Goal: Information Seeking & Learning: Get advice/opinions

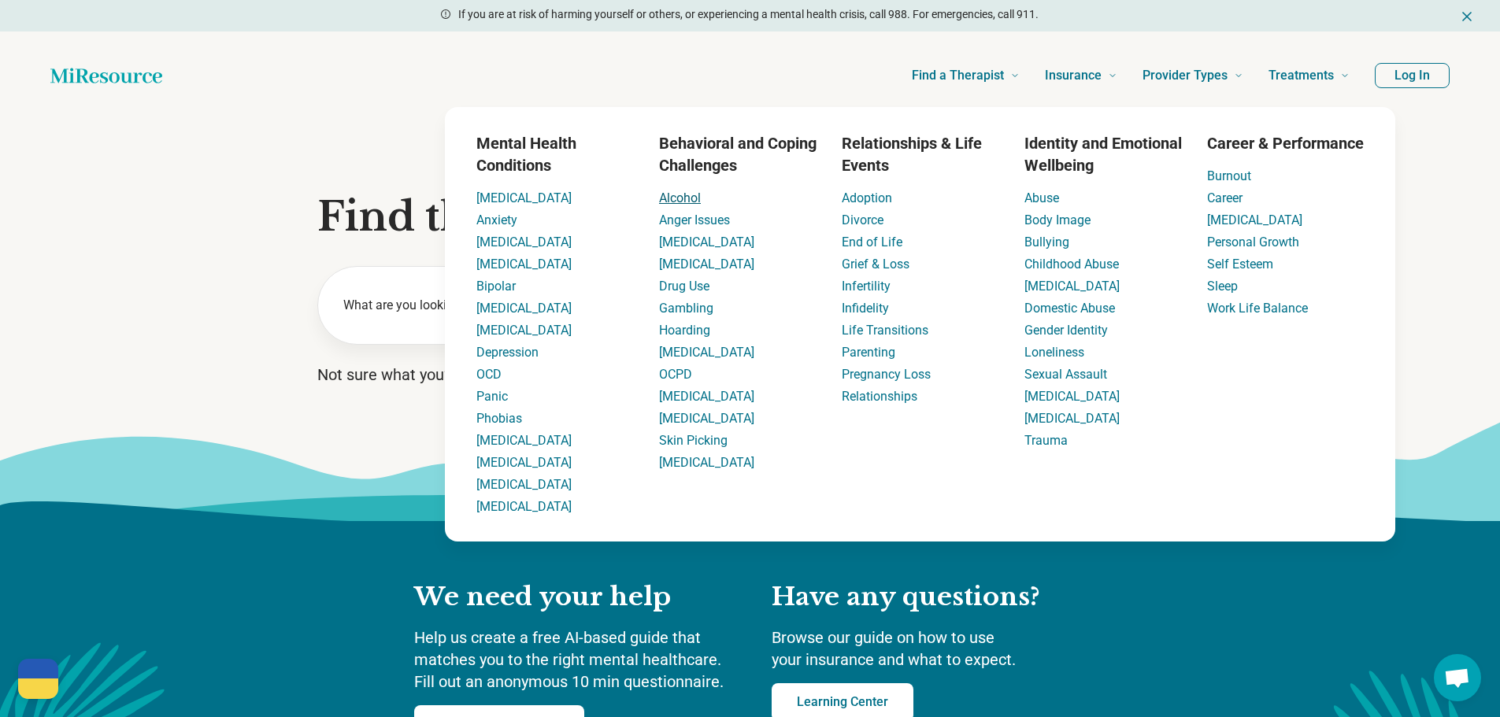
click at [684, 205] on link "Alcohol" at bounding box center [680, 198] width 42 height 15
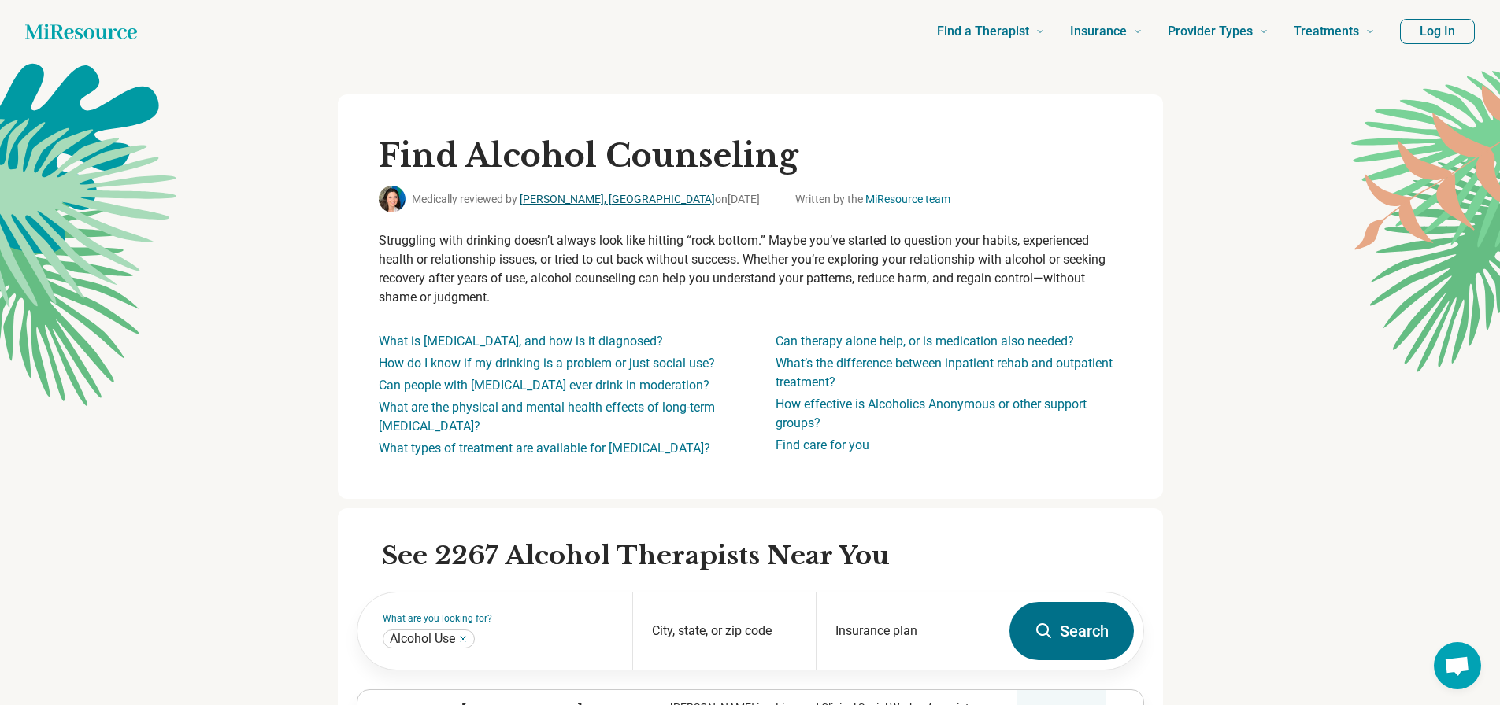
click at [585, 194] on link "[PERSON_NAME], [GEOGRAPHIC_DATA]" at bounding box center [617, 199] width 195 height 13
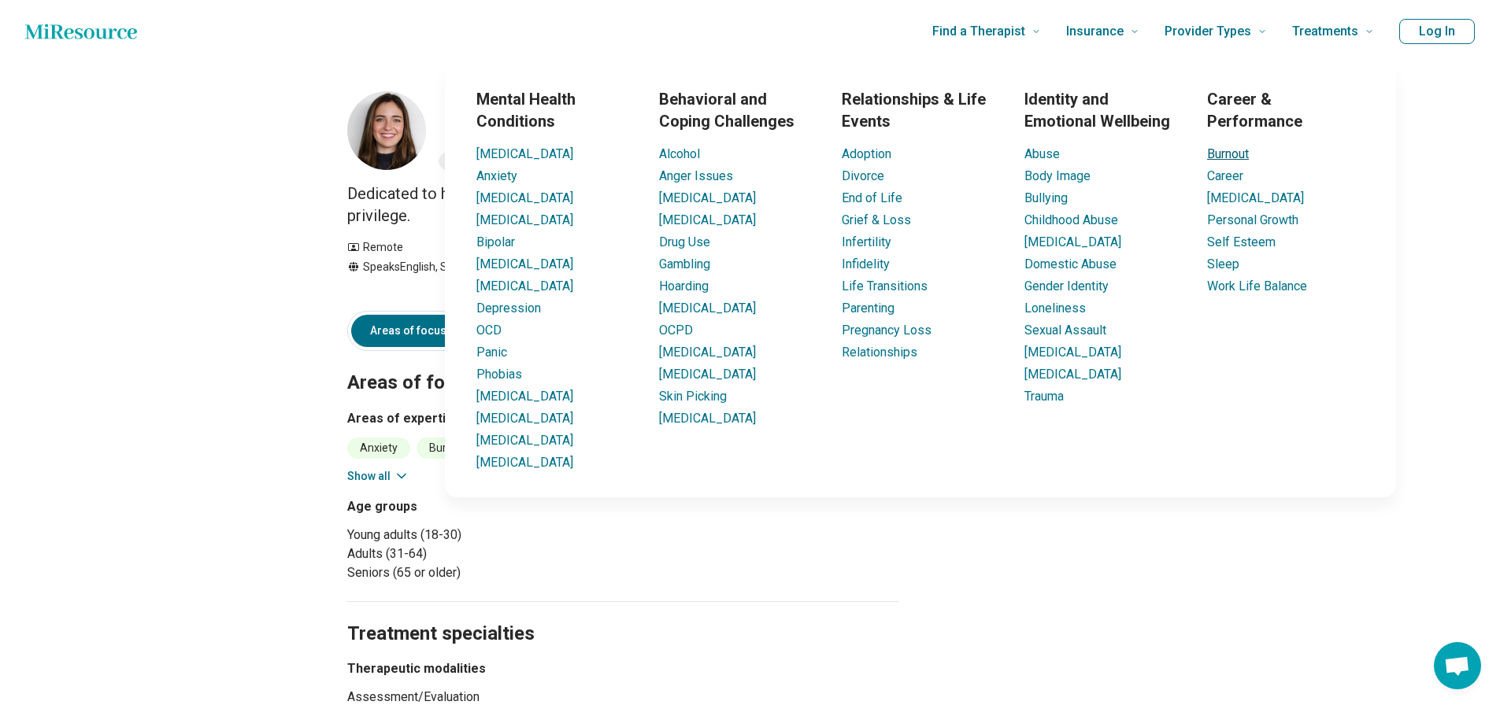
click at [1241, 155] on link "Burnout" at bounding box center [1228, 153] width 42 height 15
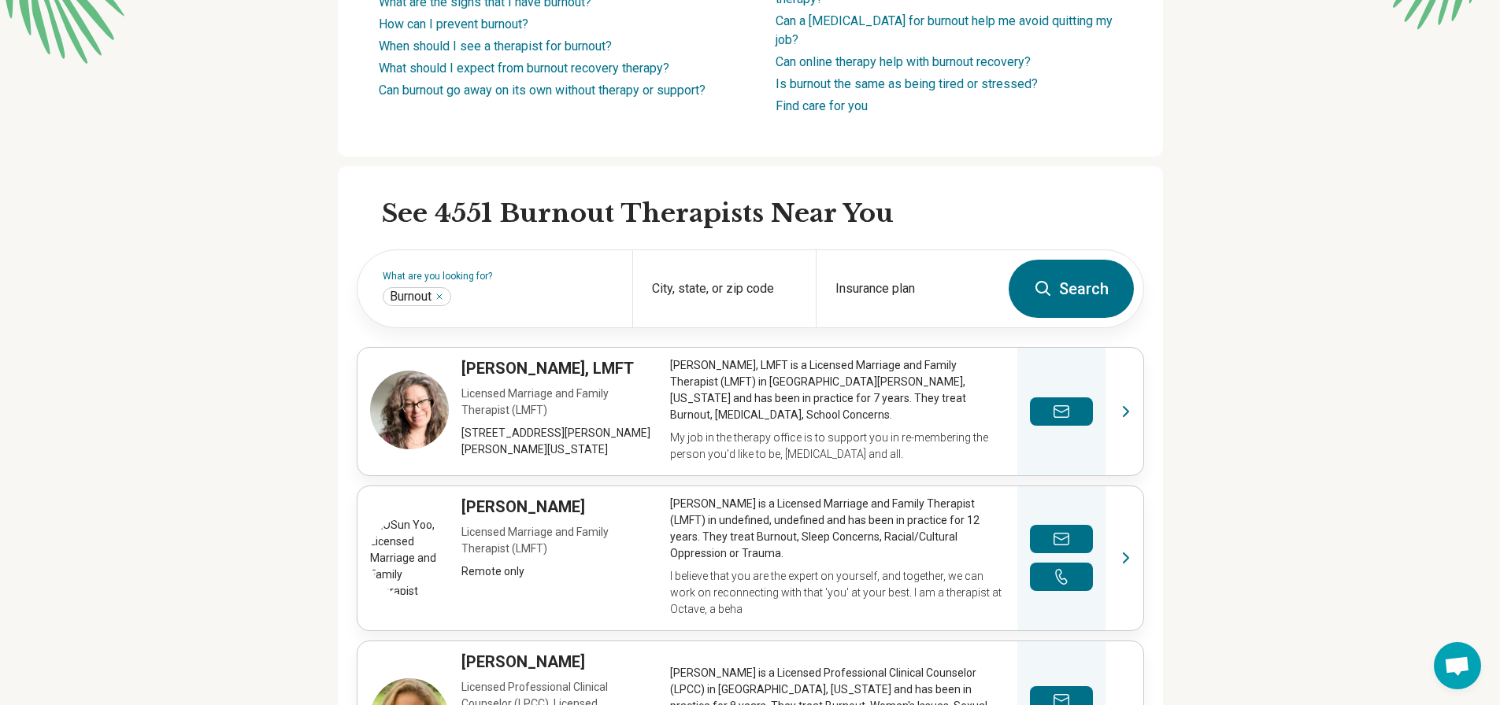
scroll to position [551, 0]
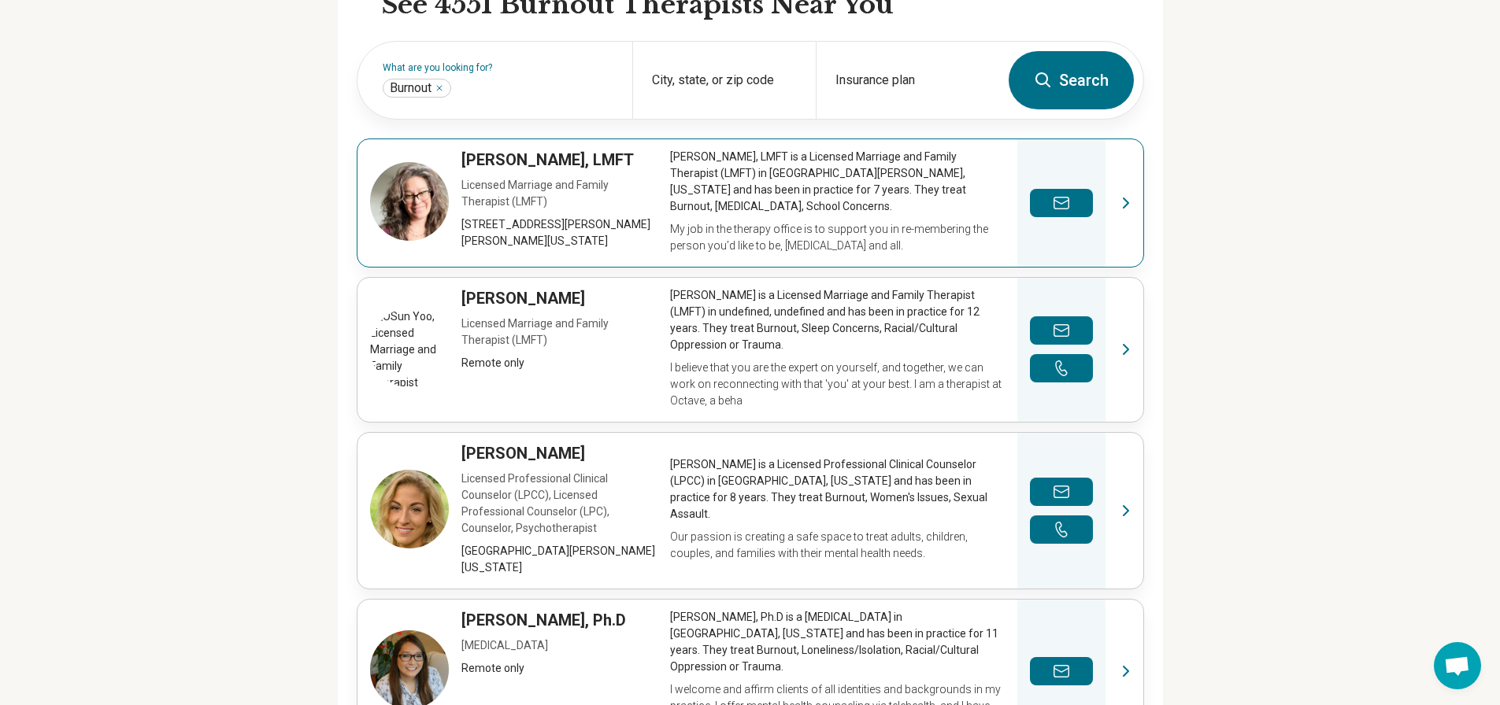
click at [610, 139] on link "View profile" at bounding box center [750, 203] width 786 height 128
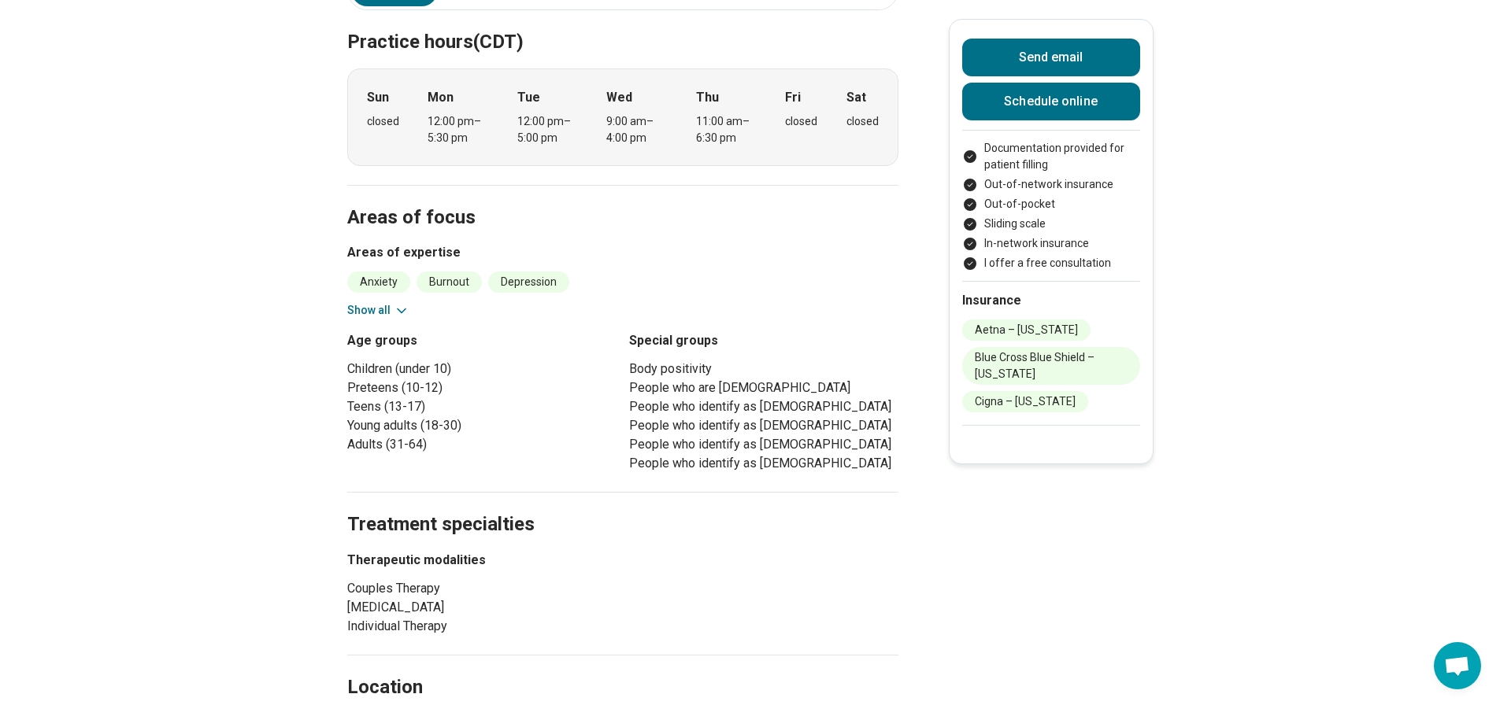
scroll to position [79, 0]
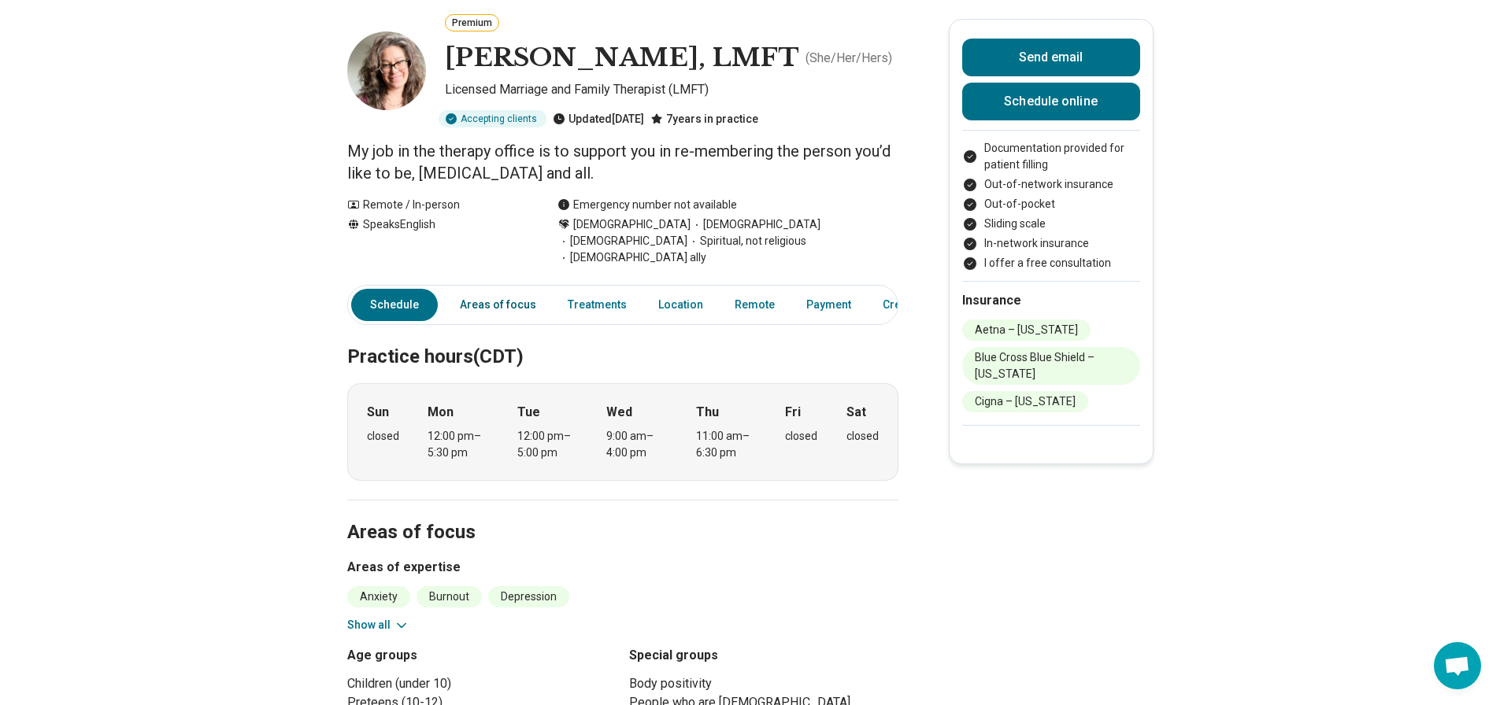
click at [508, 294] on link "Areas of focus" at bounding box center [497, 305] width 95 height 32
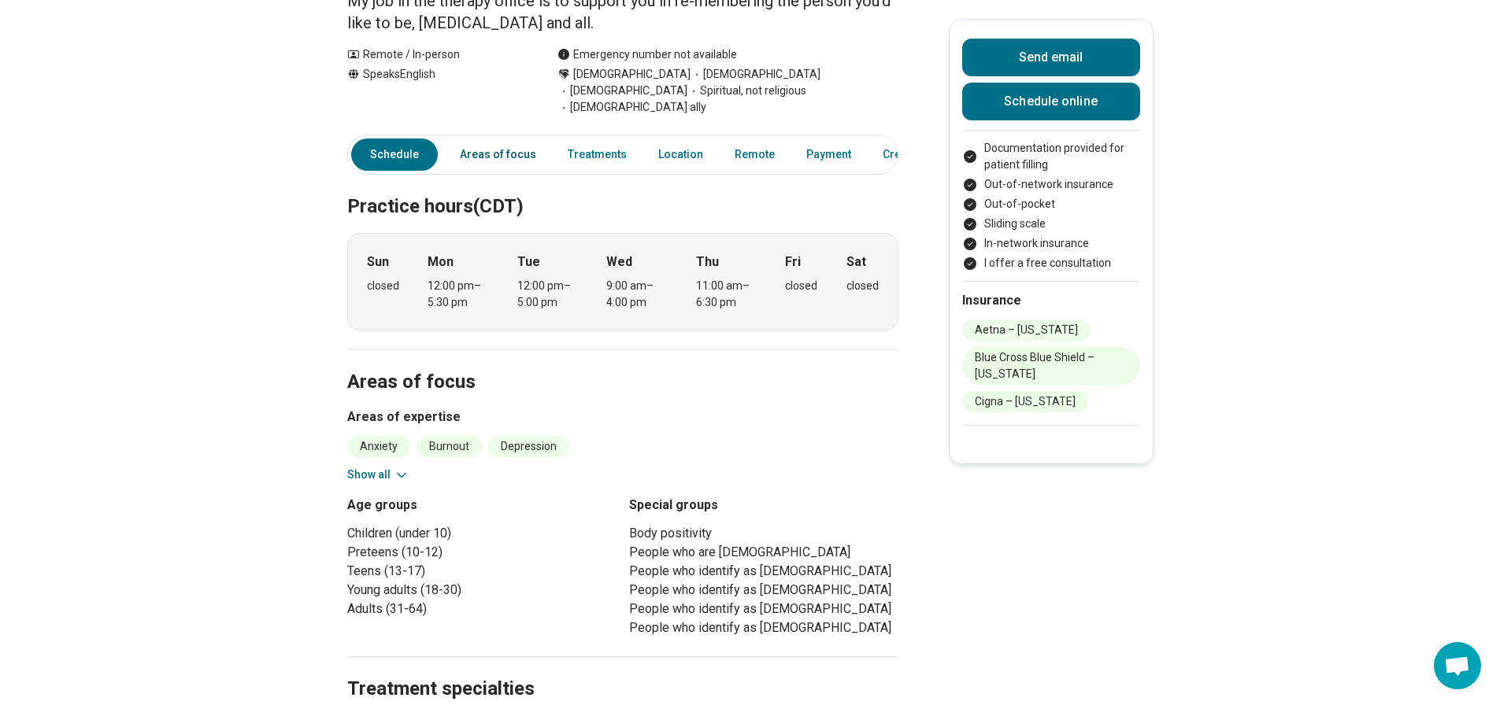
scroll to position [0, 0]
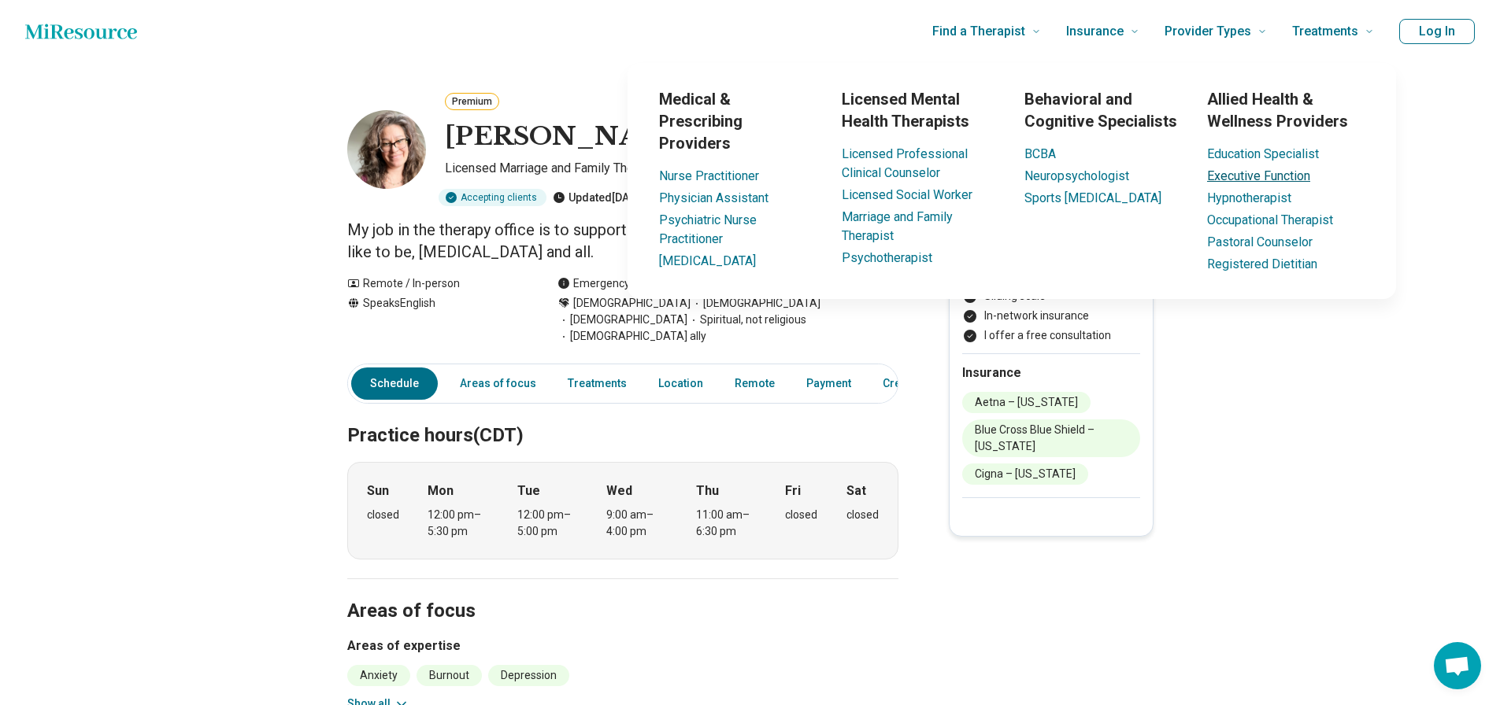
click at [1265, 170] on link "Executive Function" at bounding box center [1258, 175] width 103 height 15
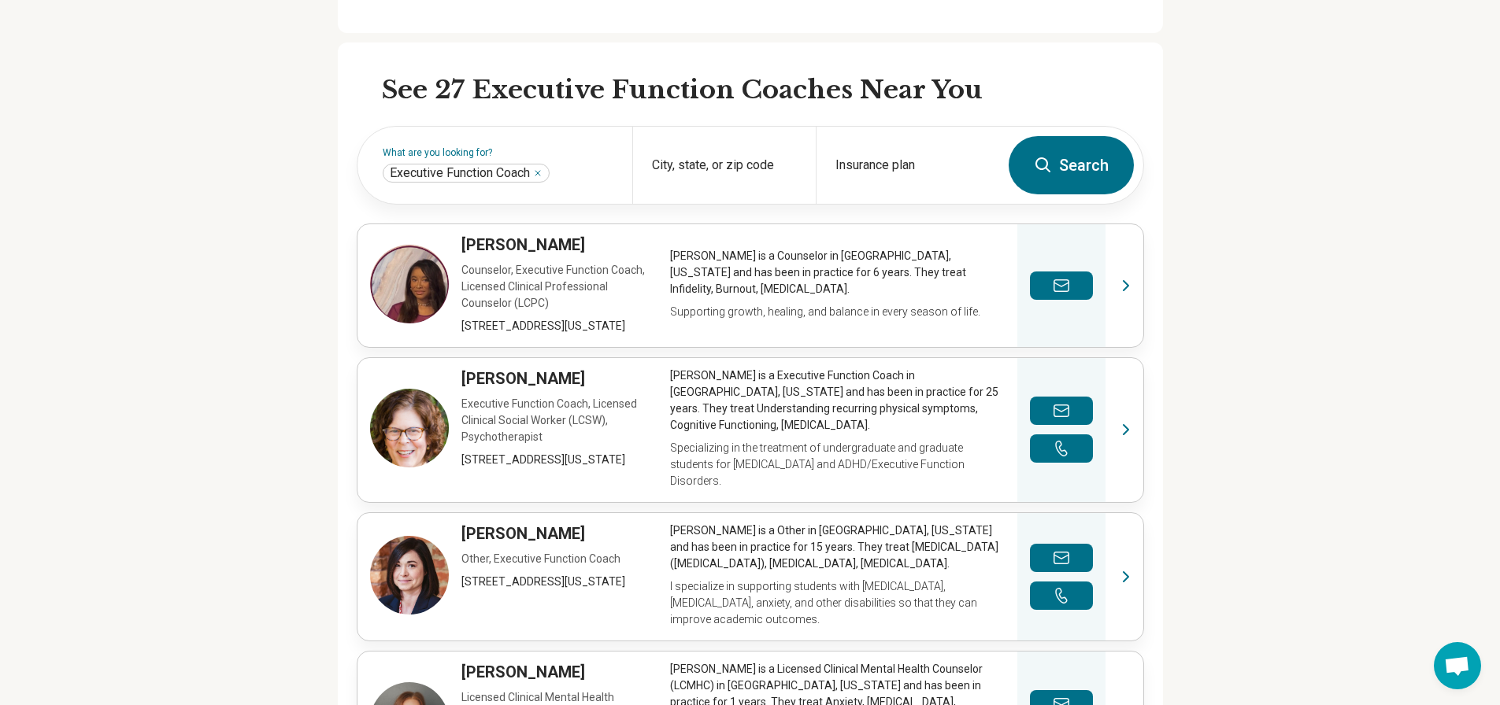
scroll to position [472, 0]
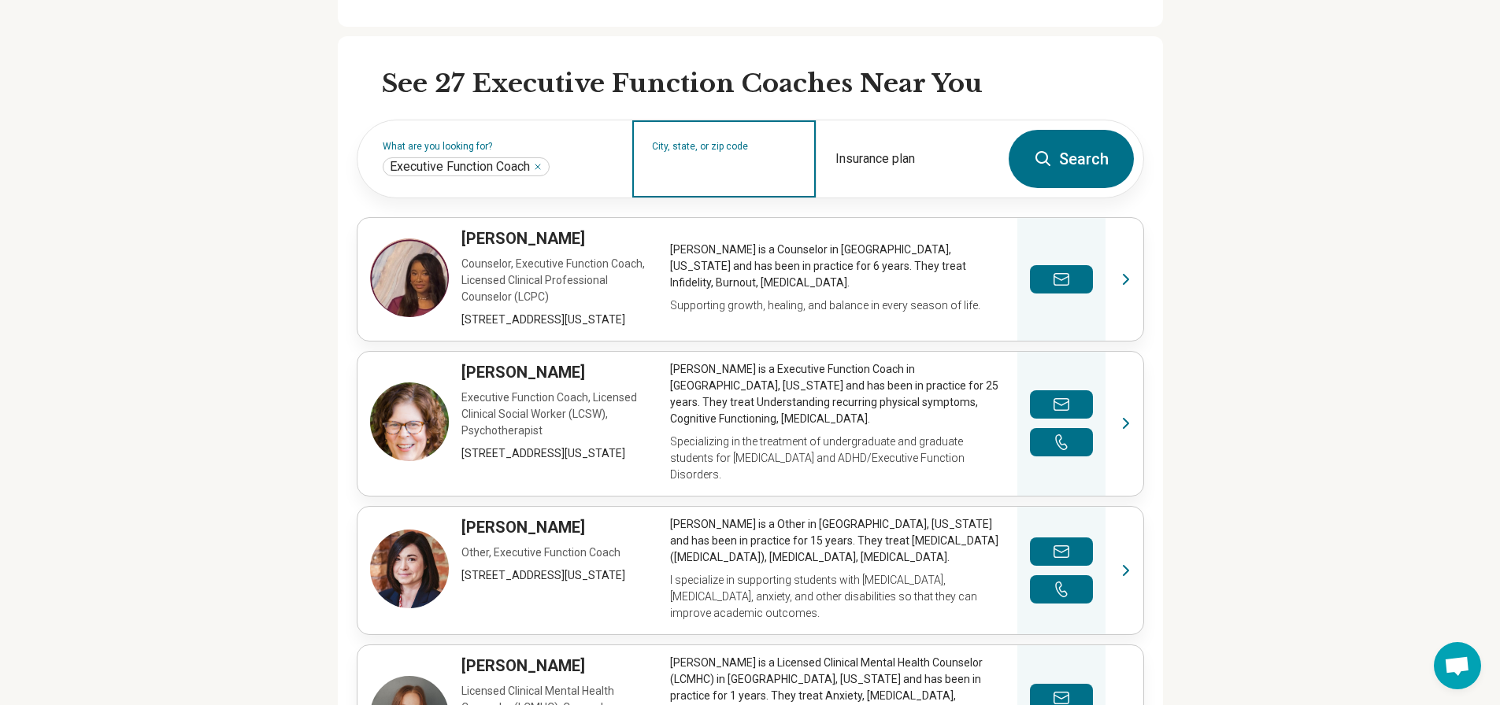
click at [760, 164] on input "City, state, or zip code" at bounding box center [724, 169] width 145 height 19
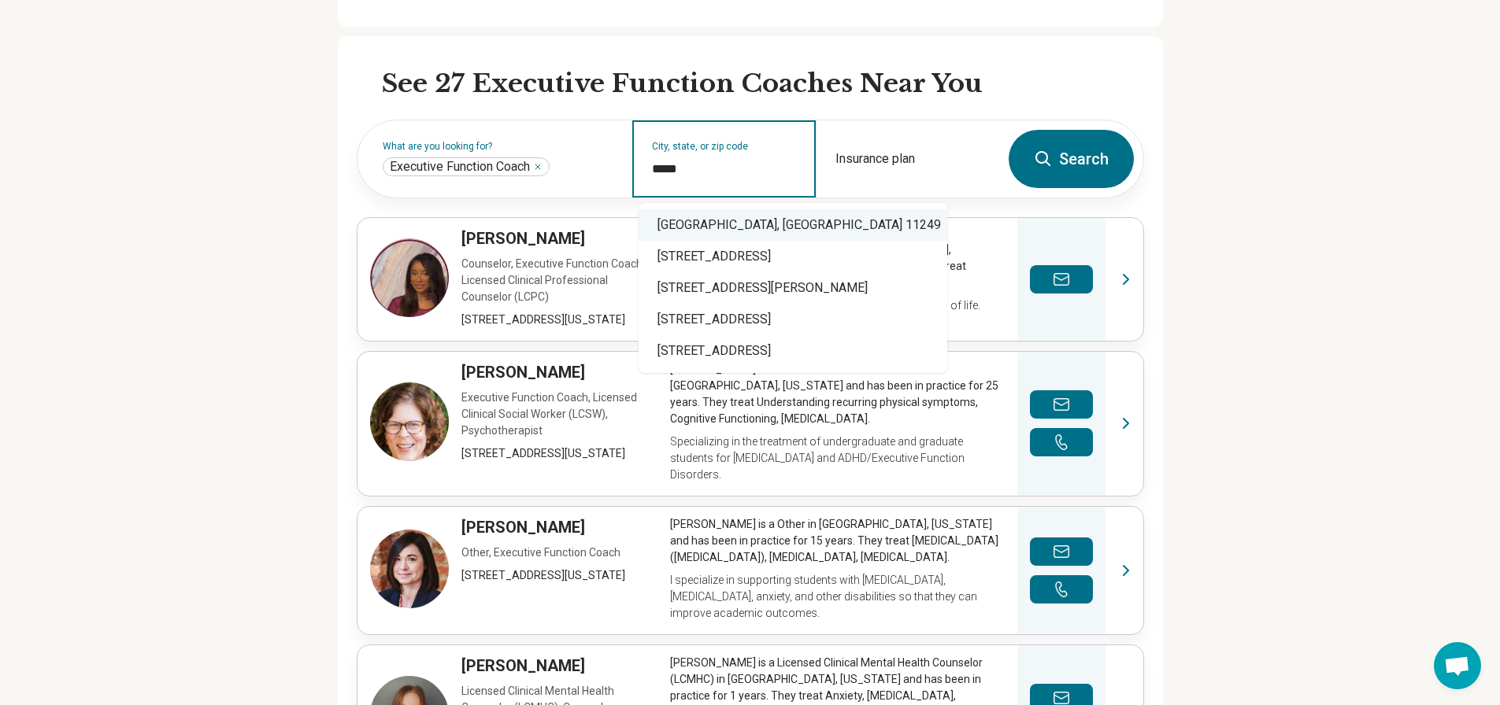
click at [757, 216] on div "Brooklyn, NY 11249" at bounding box center [792, 224] width 309 height 31
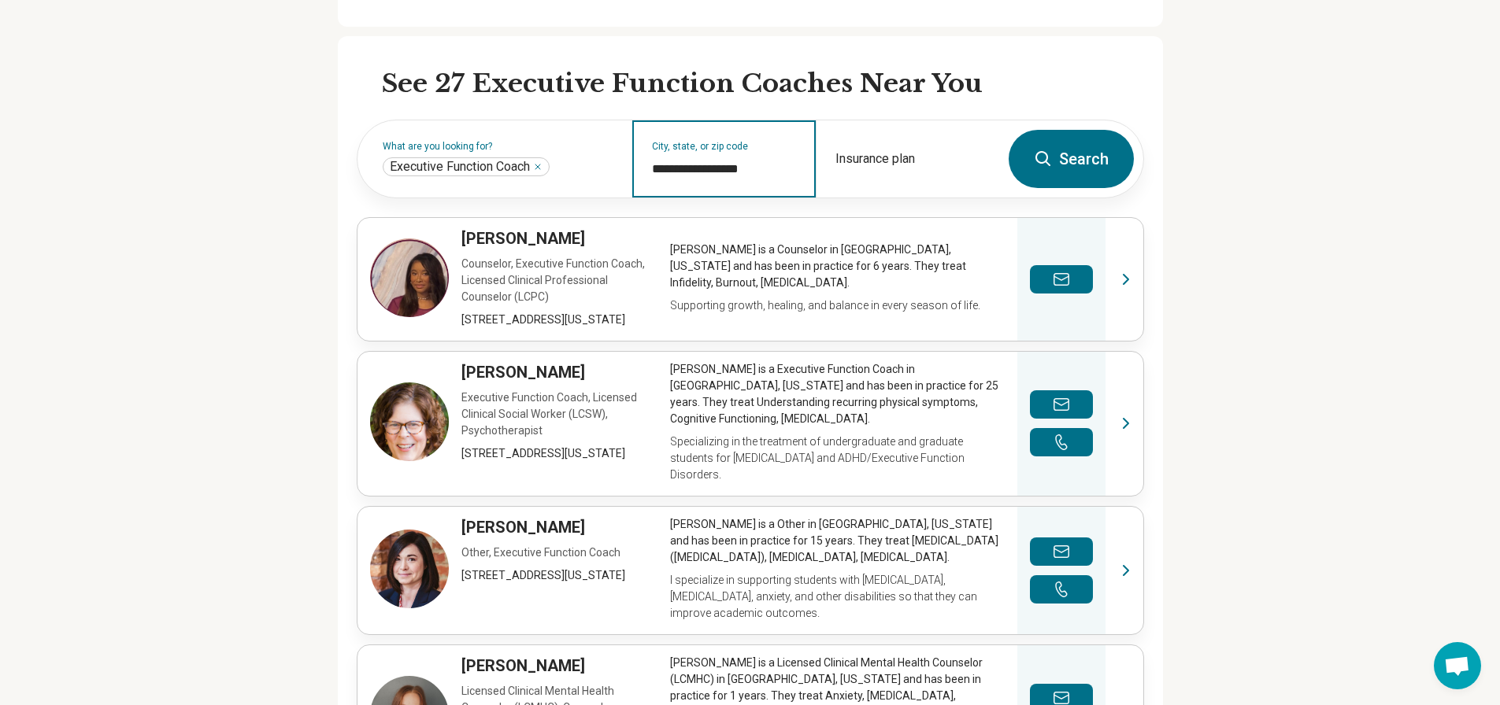
type input "**********"
click at [1090, 168] on button "Search" at bounding box center [1070, 159] width 125 height 58
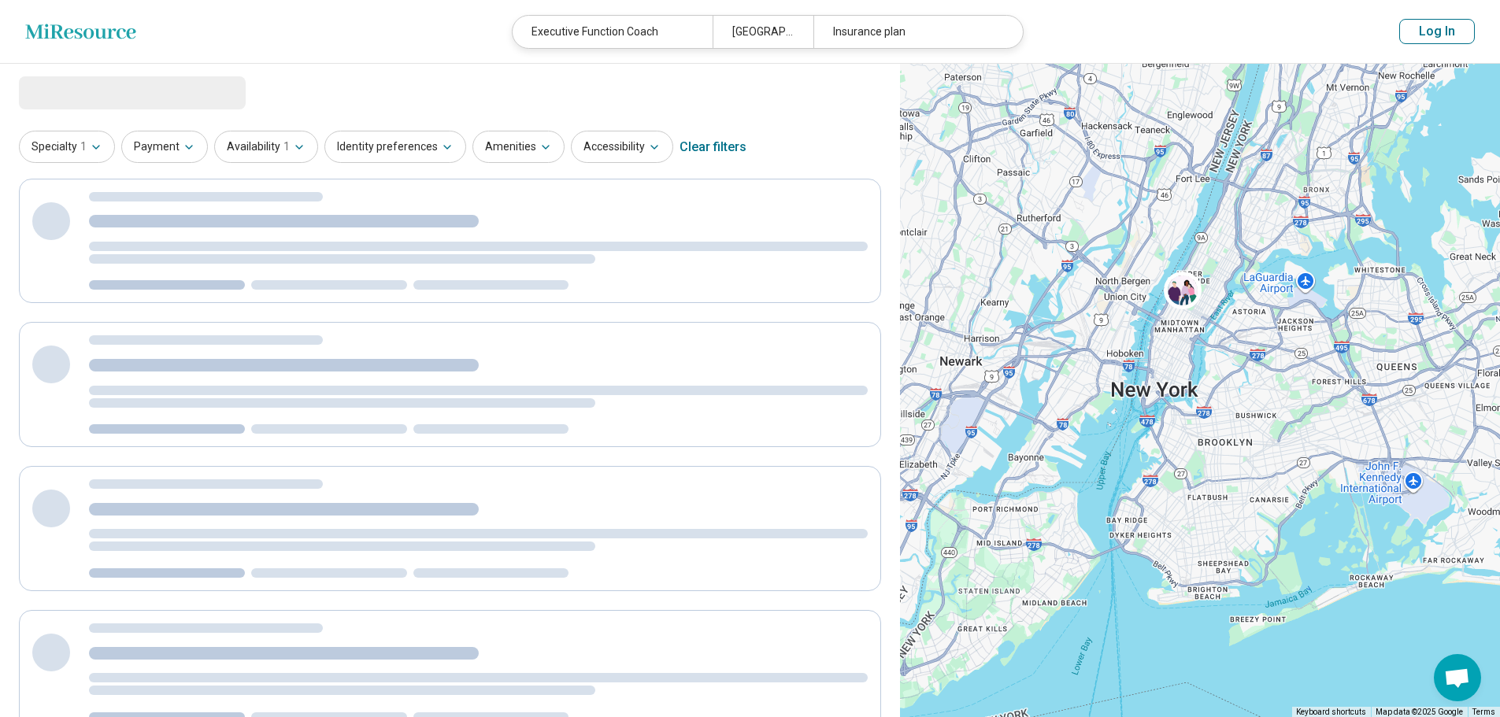
select select "***"
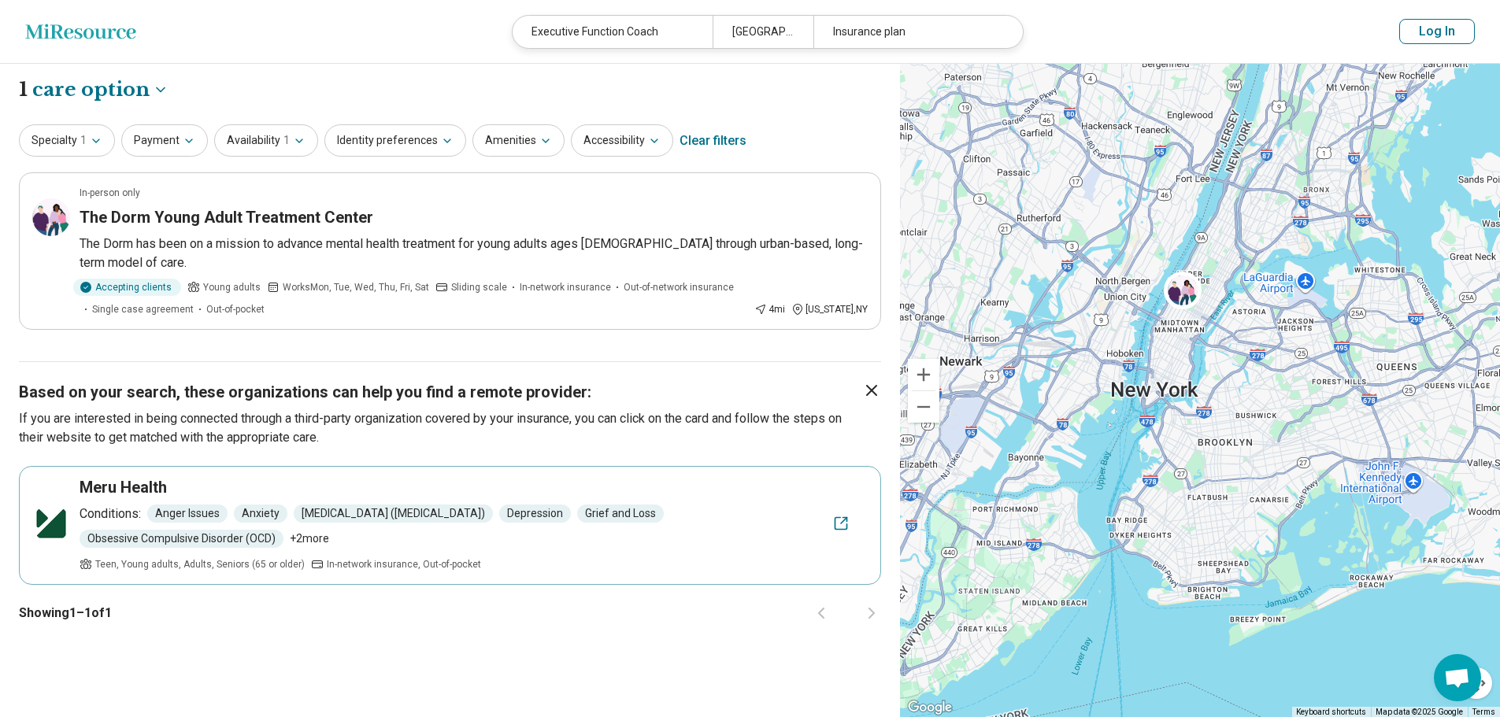
click at [54, 27] on icon at bounding box center [80, 31] width 110 height 15
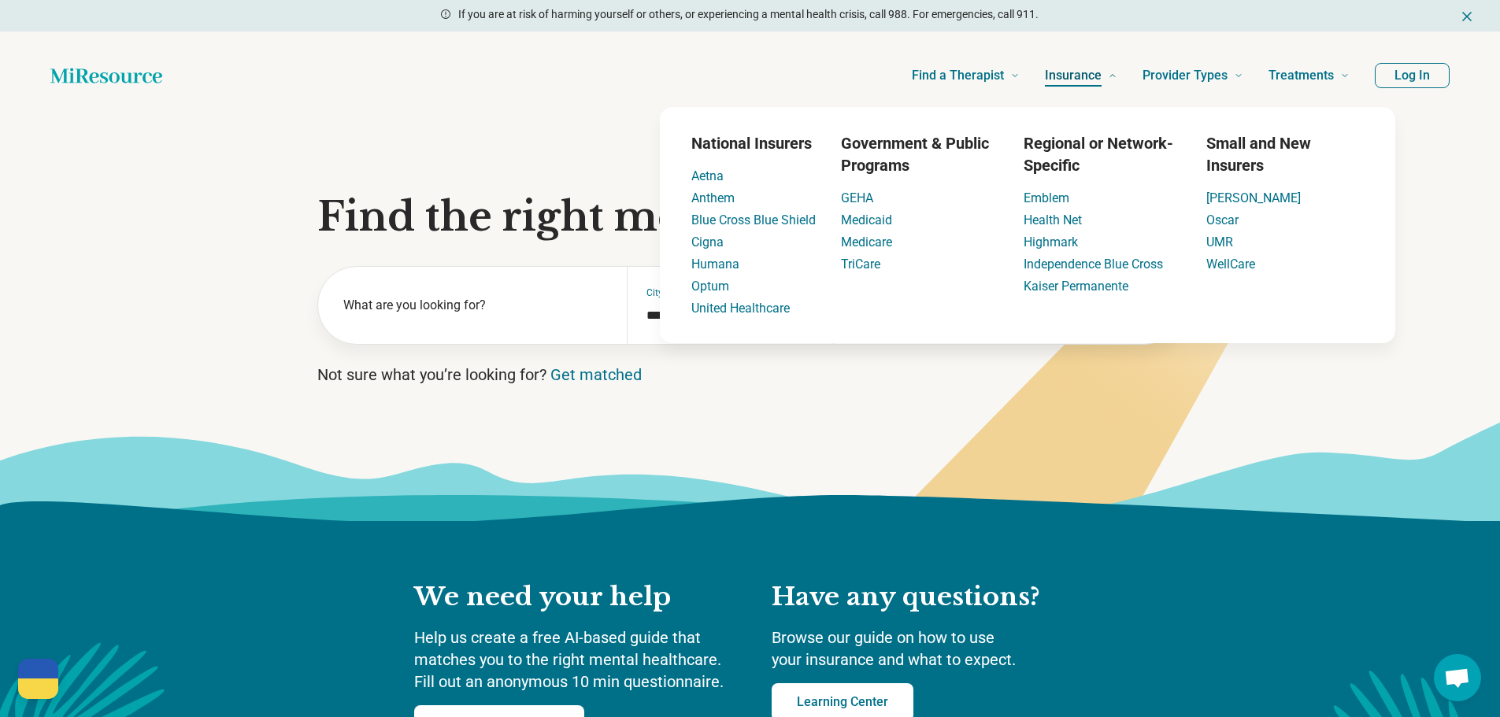
click at [1076, 78] on span "Insurance" at bounding box center [1073, 76] width 57 height 22
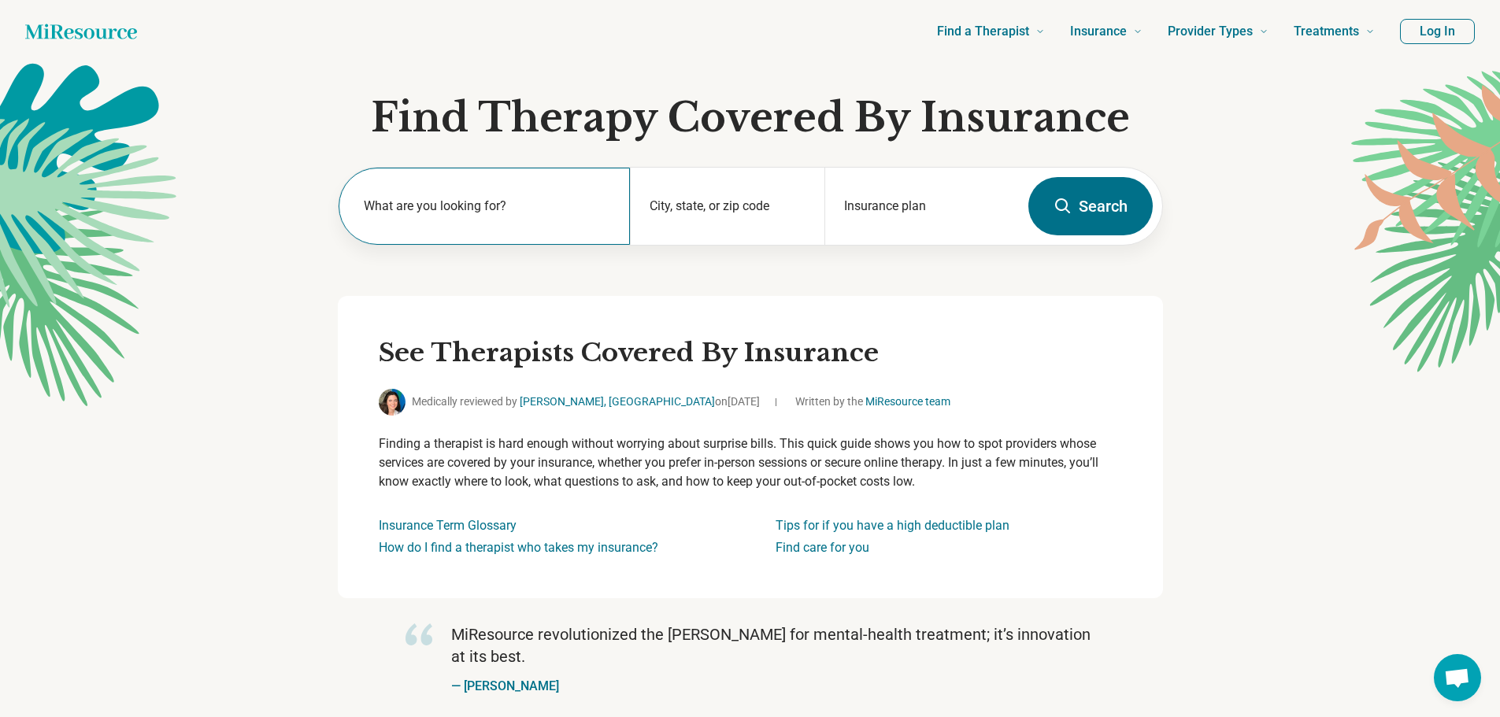
click at [514, 191] on div "What are you looking for?" at bounding box center [484, 206] width 291 height 77
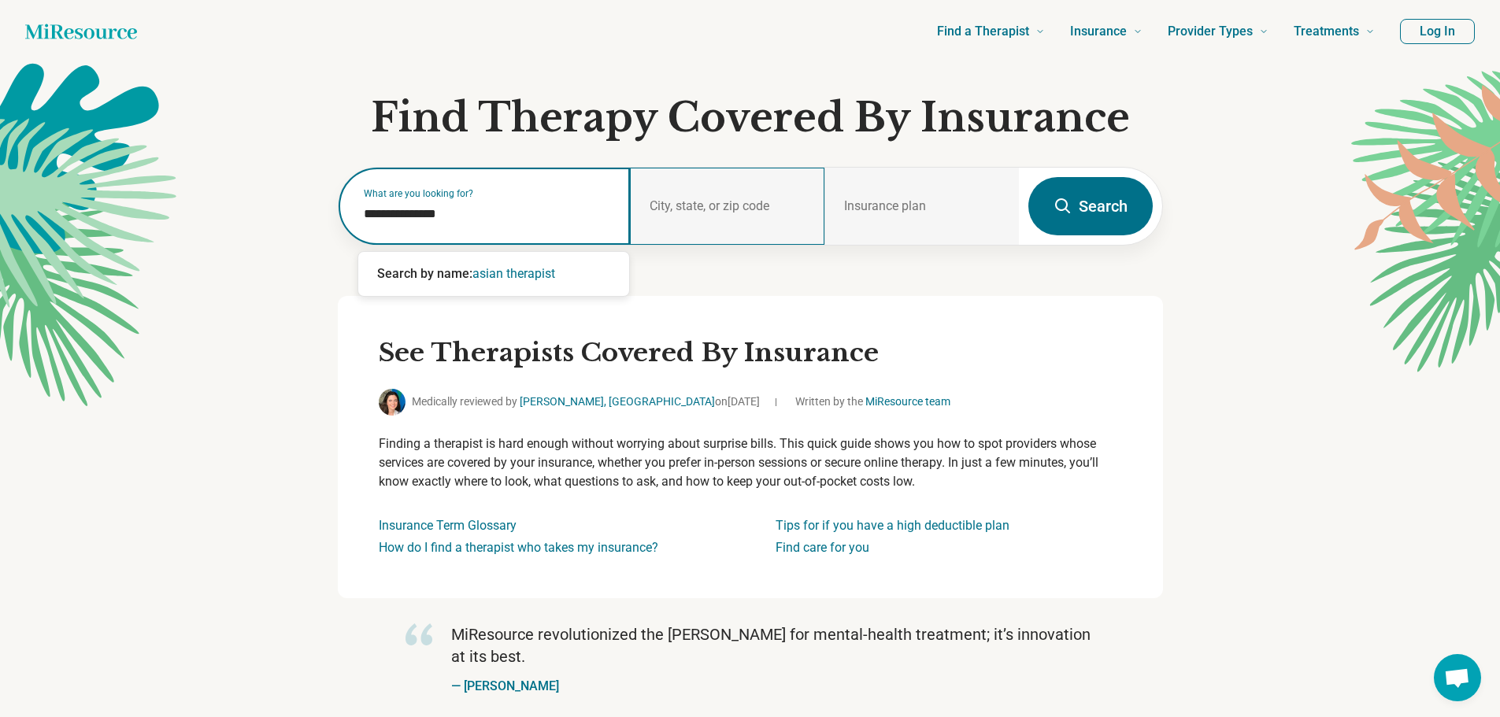
type input "**********"
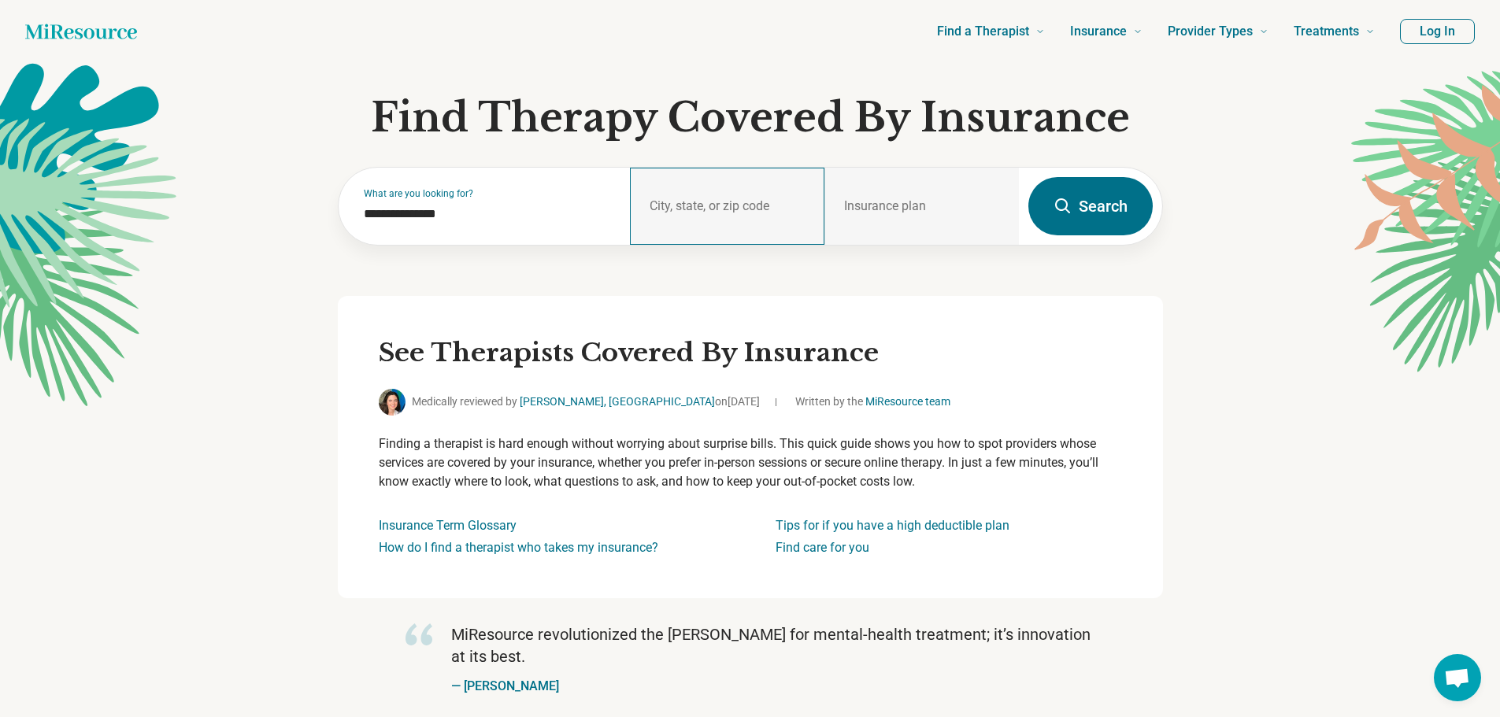
click at [716, 205] on div "City, state, or zip code" at bounding box center [727, 206] width 194 height 77
click at [1053, 214] on icon at bounding box center [1062, 206] width 19 height 19
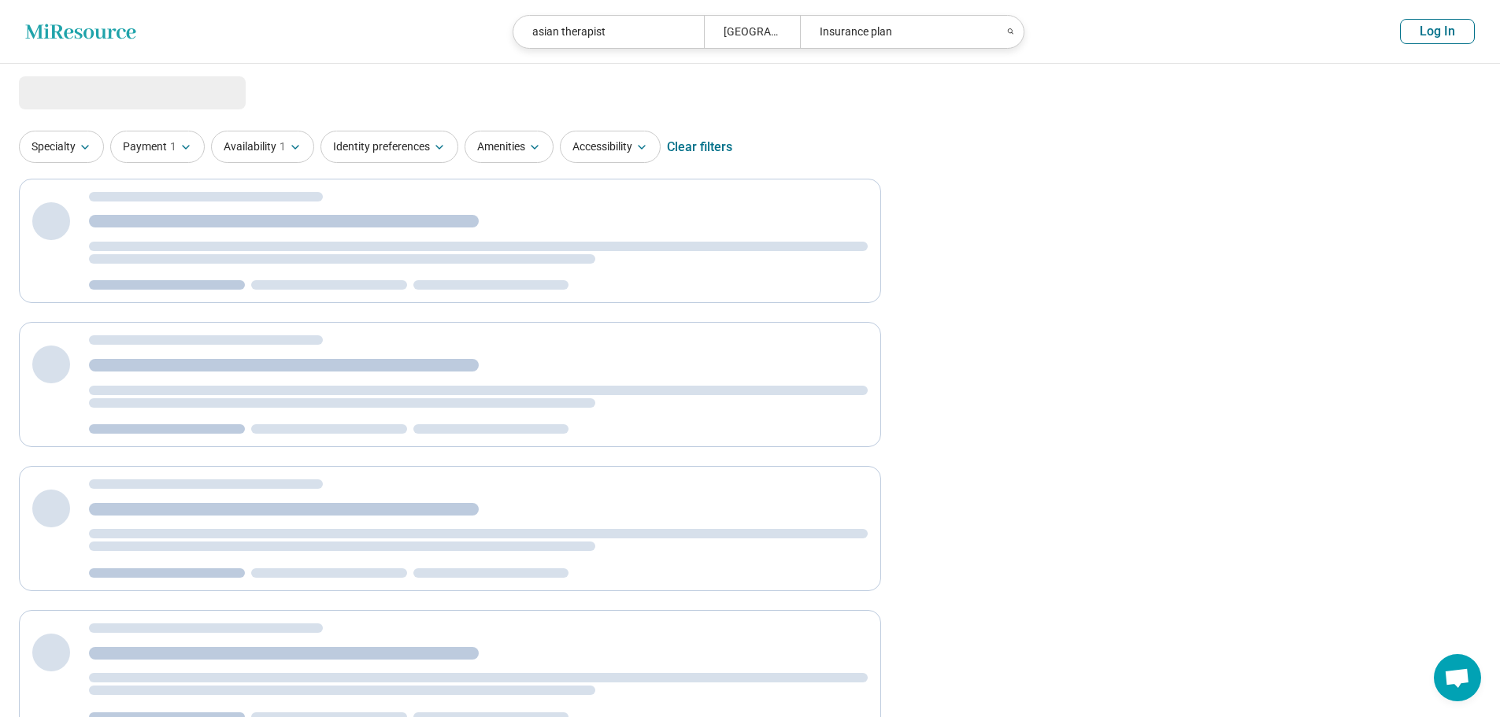
select select "***"
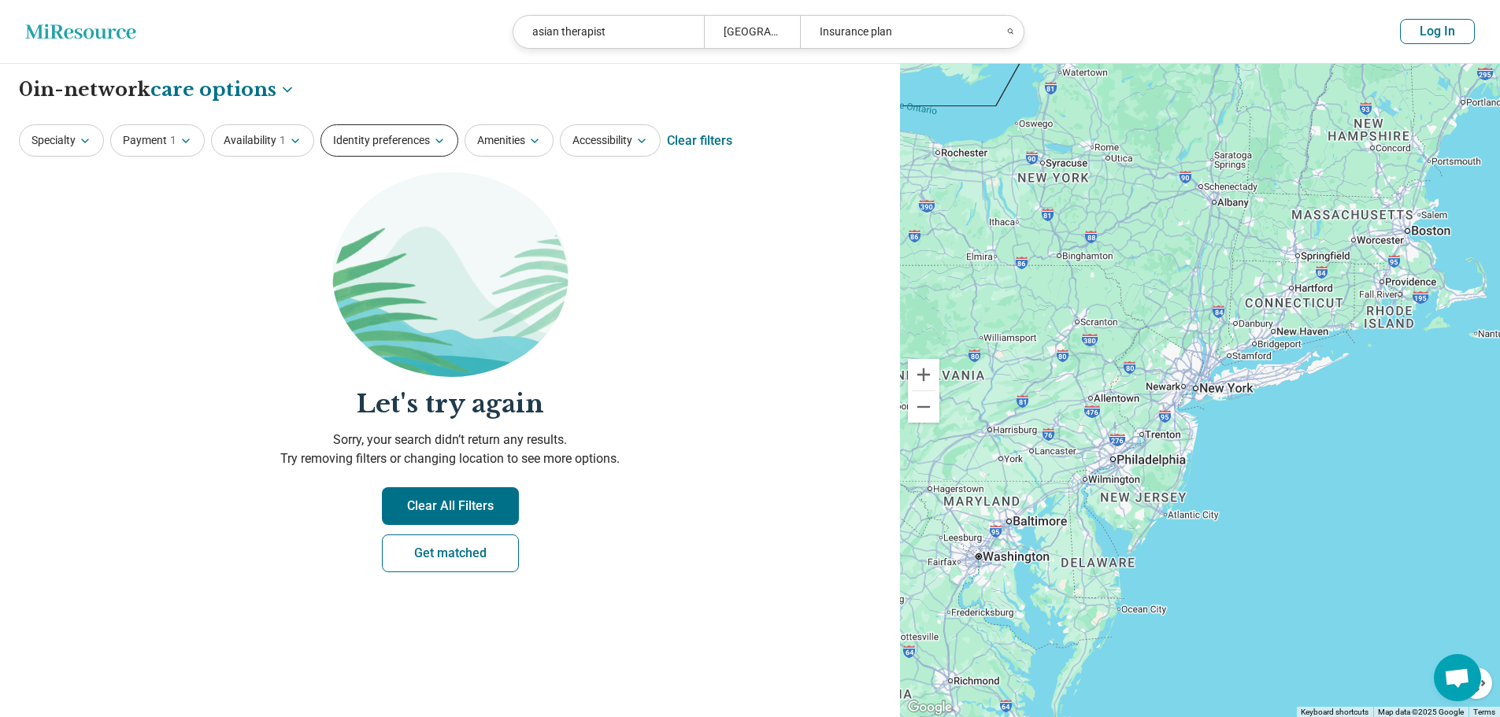
click at [404, 141] on button "Identity preferences" at bounding box center [389, 140] width 138 height 32
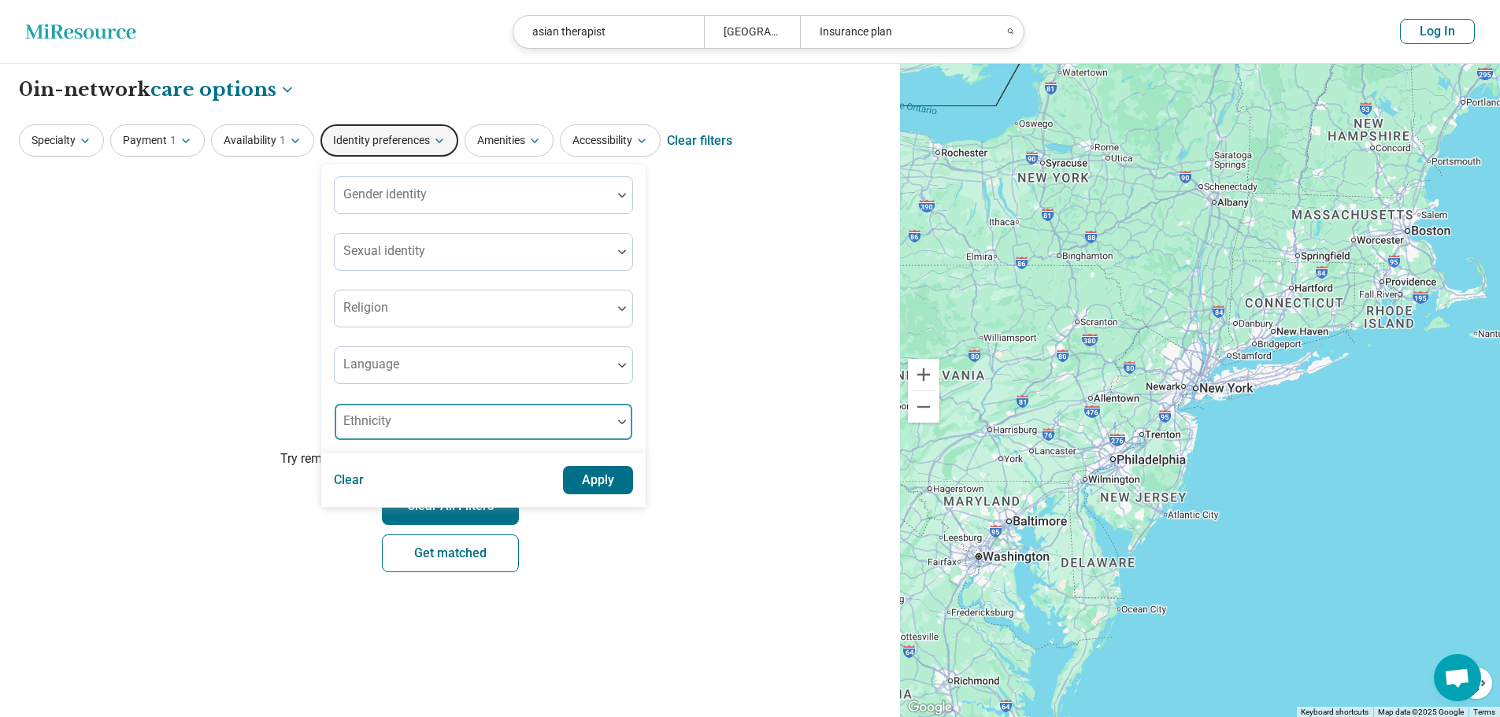
click at [551, 428] on div at bounding box center [473, 428] width 265 height 22
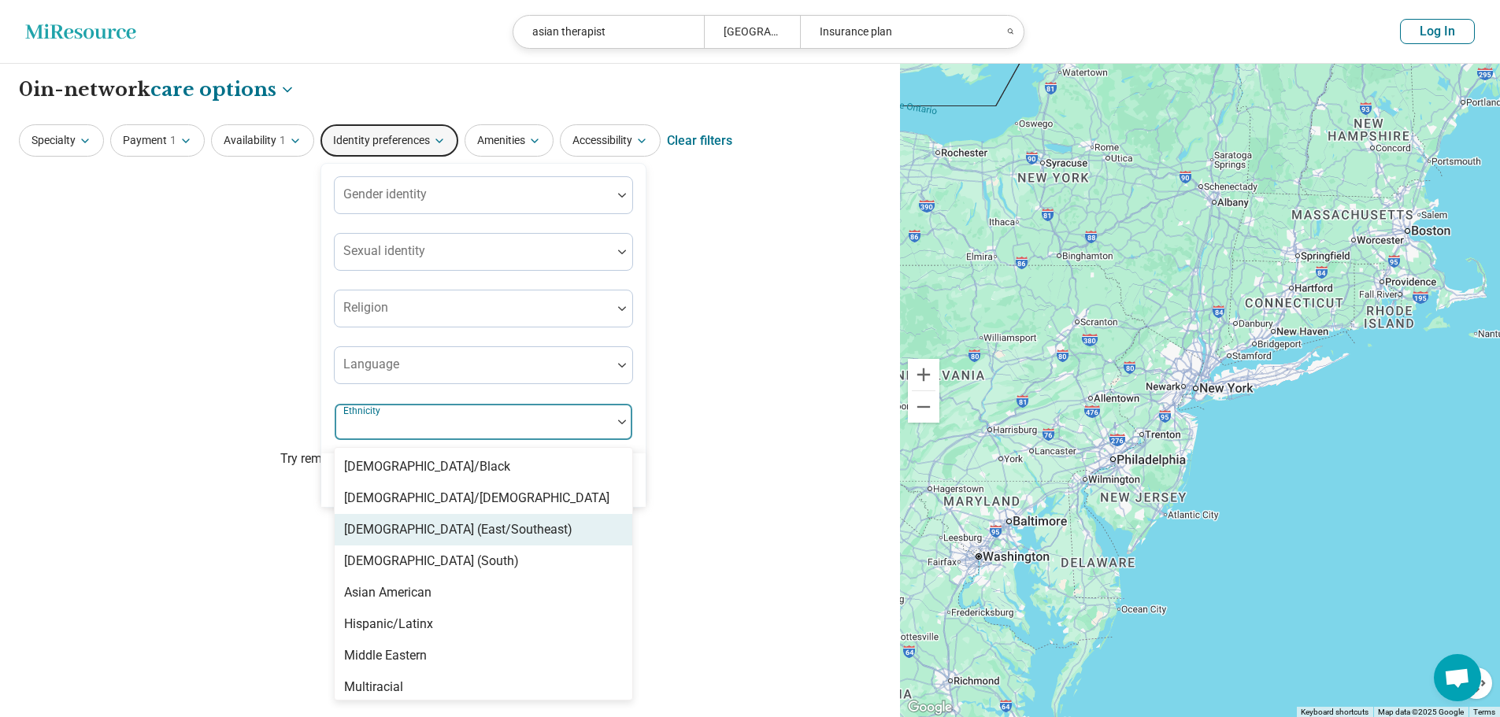
click at [535, 530] on div "Asian (East/Southeast)" at bounding box center [484, 529] width 298 height 31
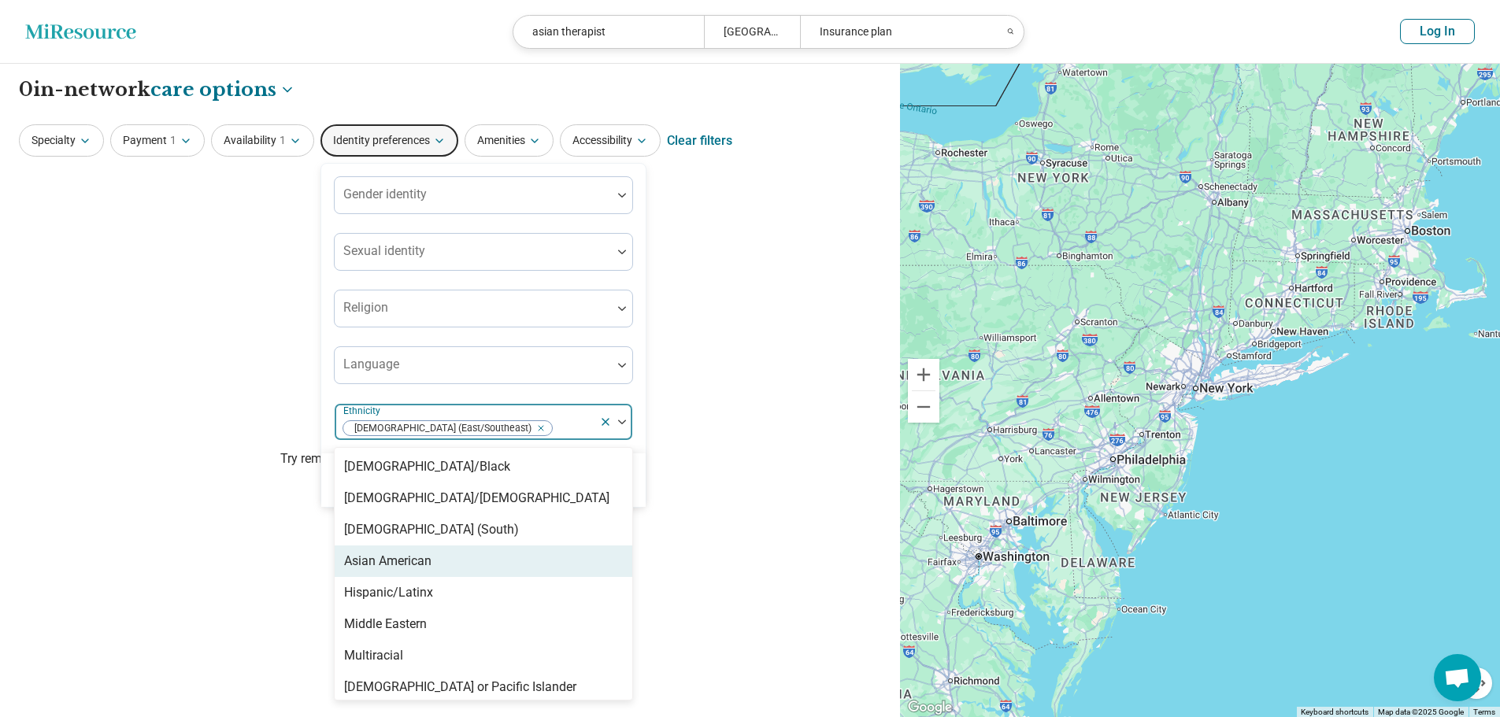
click at [491, 546] on div "Asian American" at bounding box center [484, 561] width 298 height 31
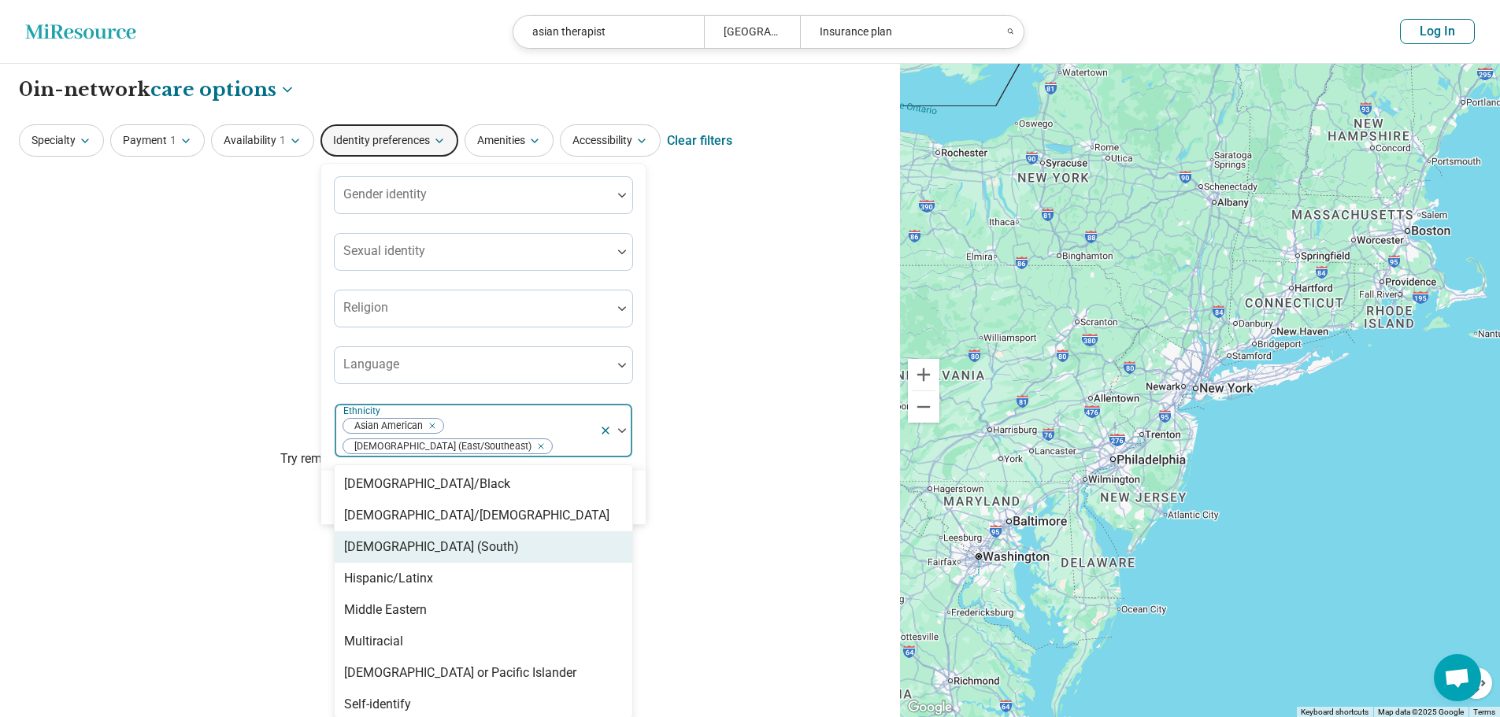
click at [491, 531] on div "Asian (South)" at bounding box center [484, 546] width 298 height 31
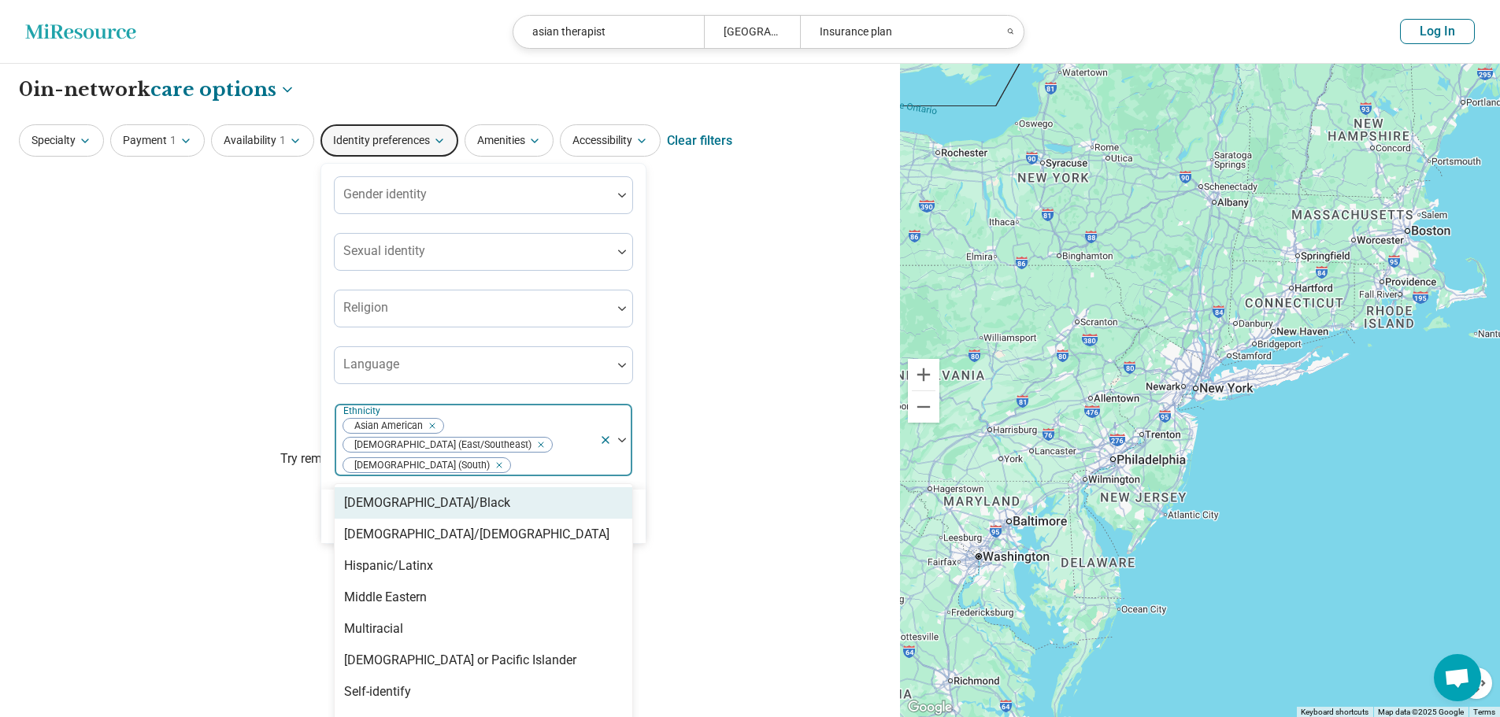
click at [231, 487] on section "Let's try again Sorry, your search didn’t return any results. Try removing filt…" at bounding box center [450, 385] width 862 height 426
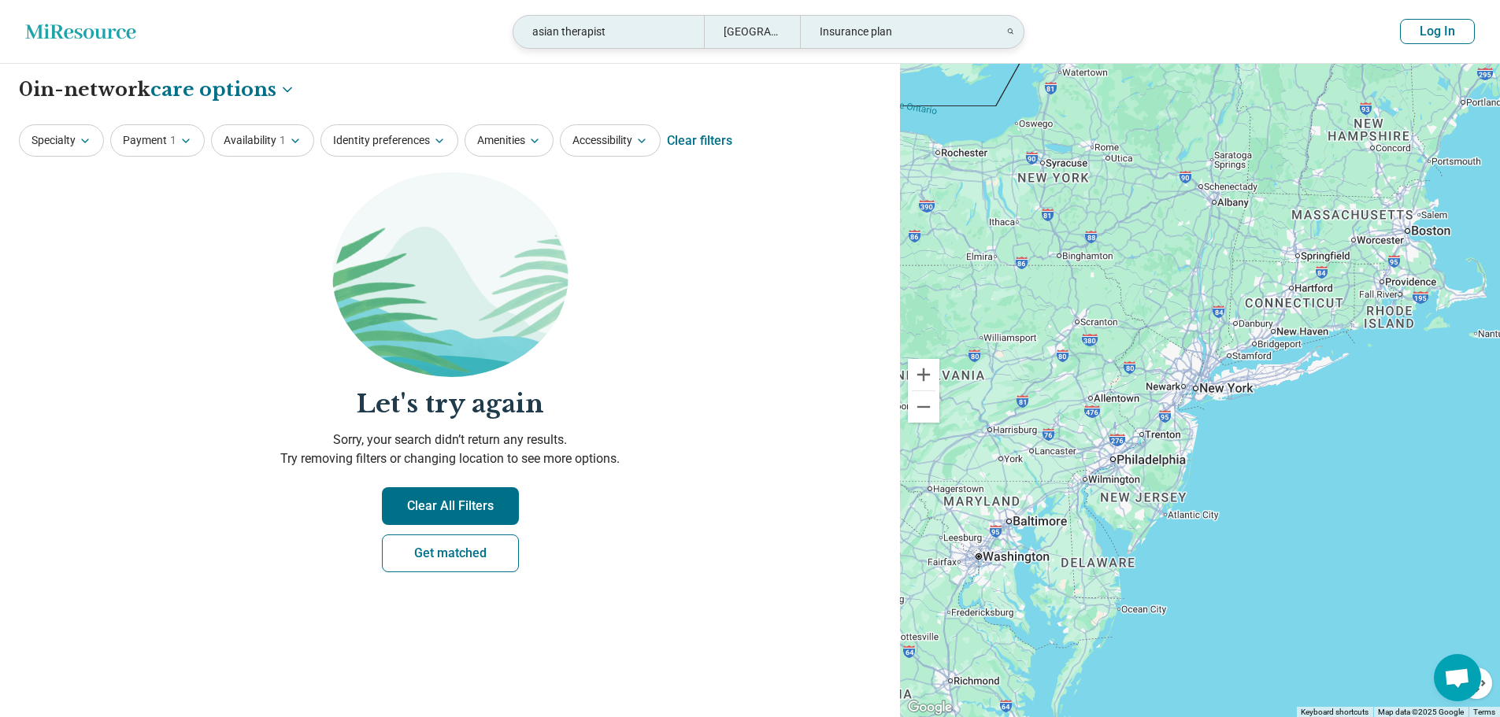
click at [643, 28] on div "asian therapist" at bounding box center [608, 32] width 191 height 32
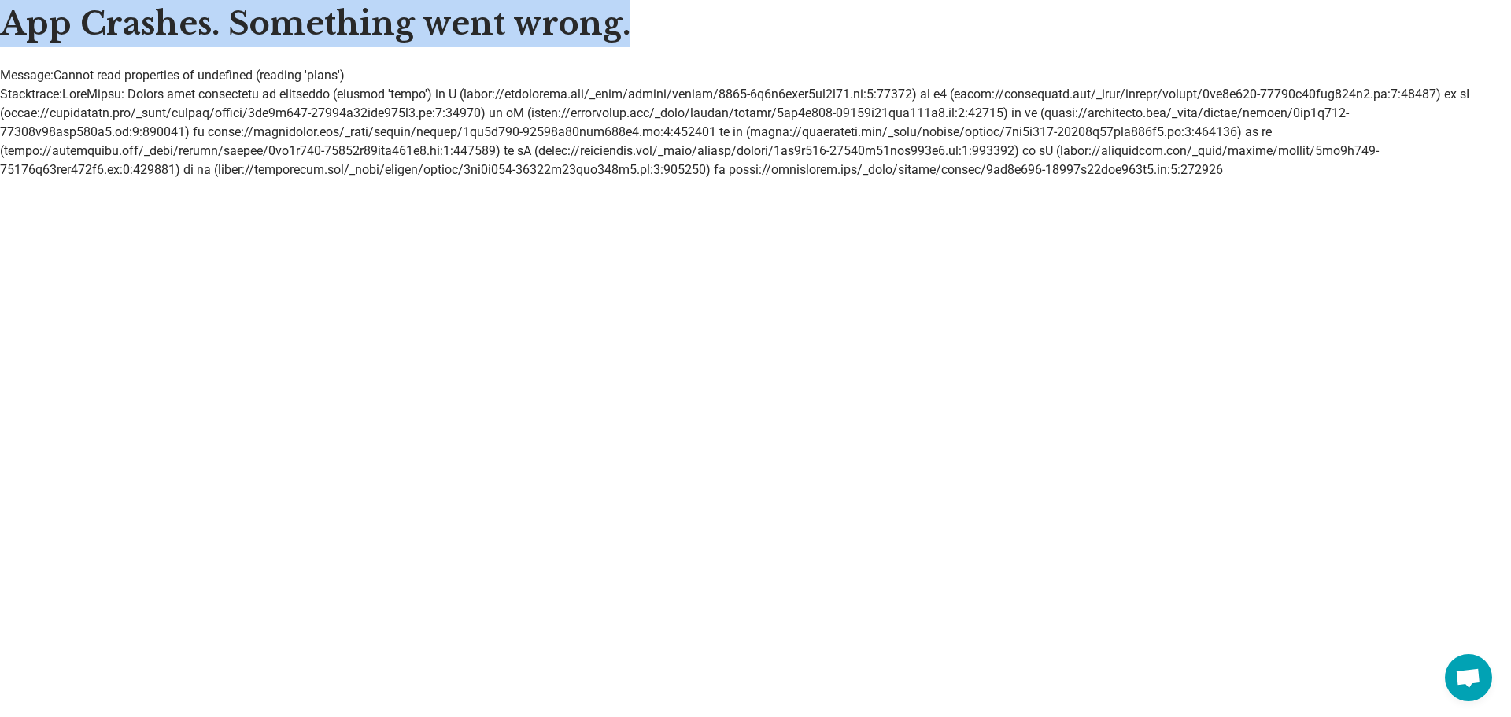
click at [643, 28] on h1 "App Crashes. Something went wrong." at bounding box center [755, 23] width 1511 height 47
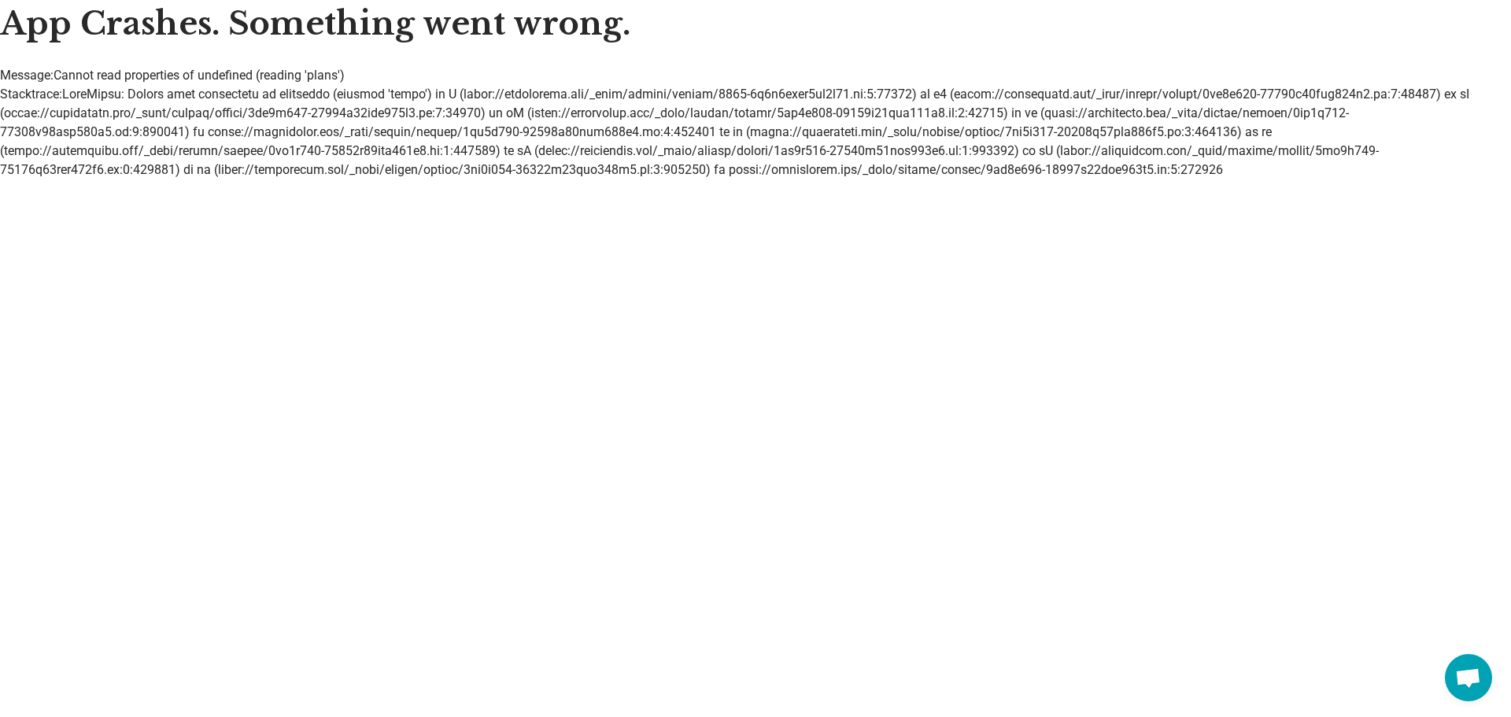
click at [643, 28] on h1 "App Crashes. Something went wrong." at bounding box center [755, 23] width 1511 height 47
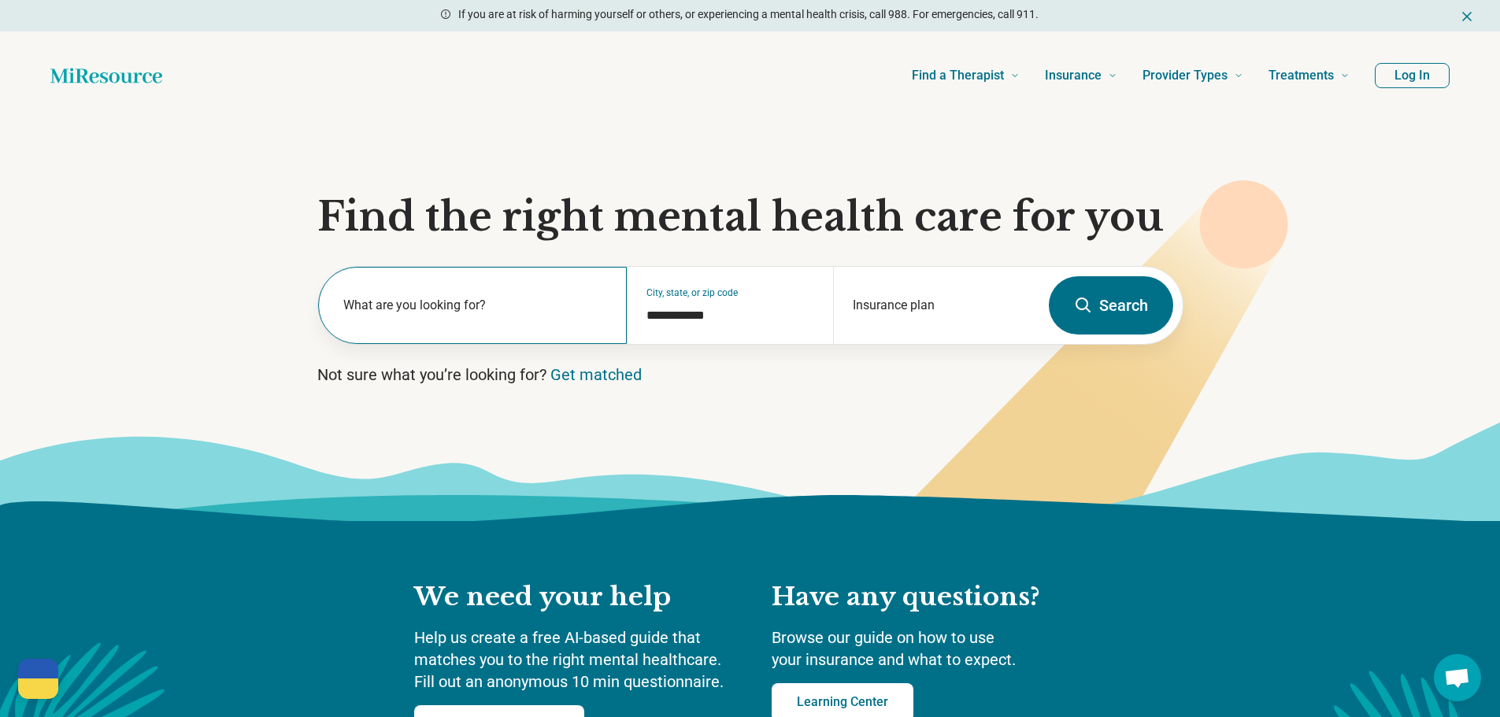
click at [497, 302] on label "What are you looking for?" at bounding box center [475, 305] width 265 height 19
drag, startPoint x: 948, startPoint y: 279, endPoint x: 960, endPoint y: 279, distance: 11.8
click at [949, 279] on div "Insurance plan" at bounding box center [936, 305] width 206 height 77
click at [1097, 316] on button "Search" at bounding box center [1111, 305] width 124 height 58
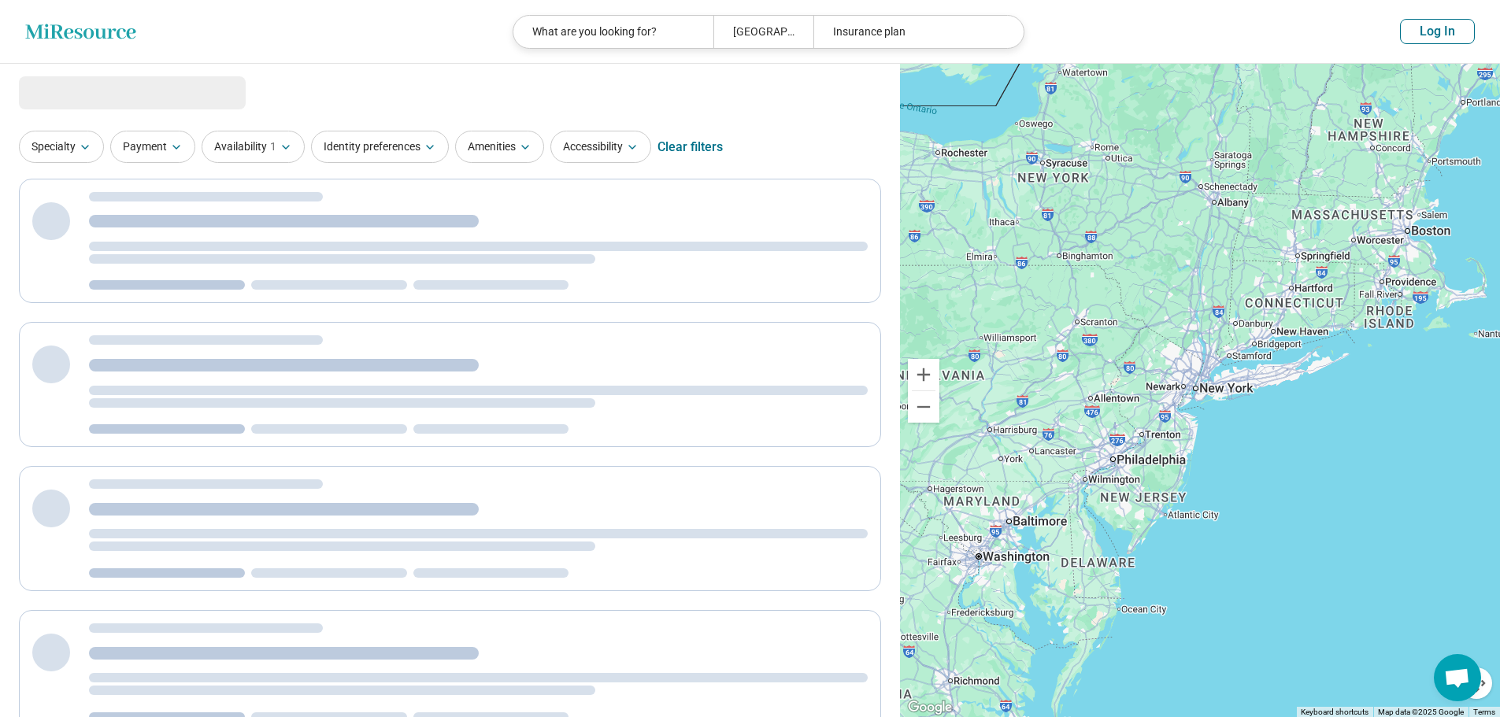
select select "***"
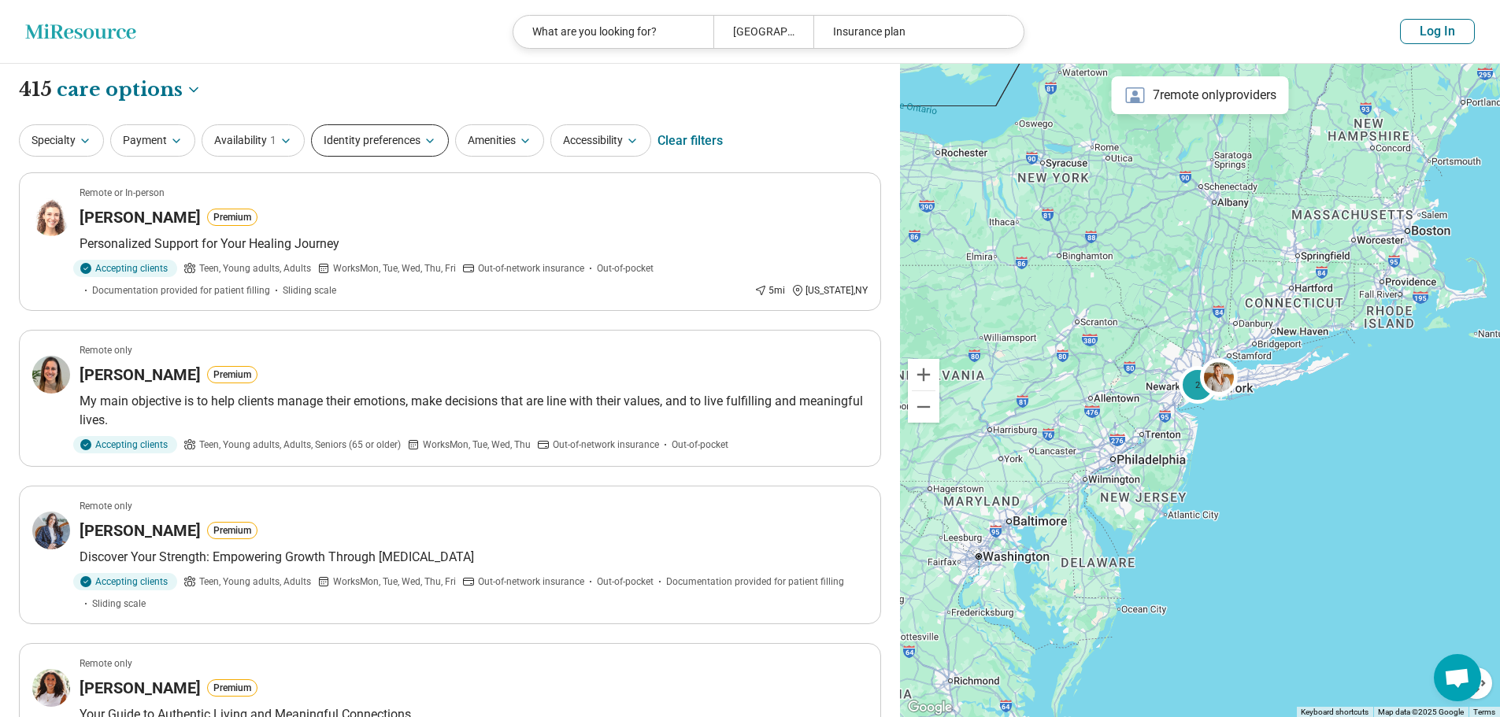
click at [385, 139] on button "Identity preferences" at bounding box center [380, 140] width 138 height 32
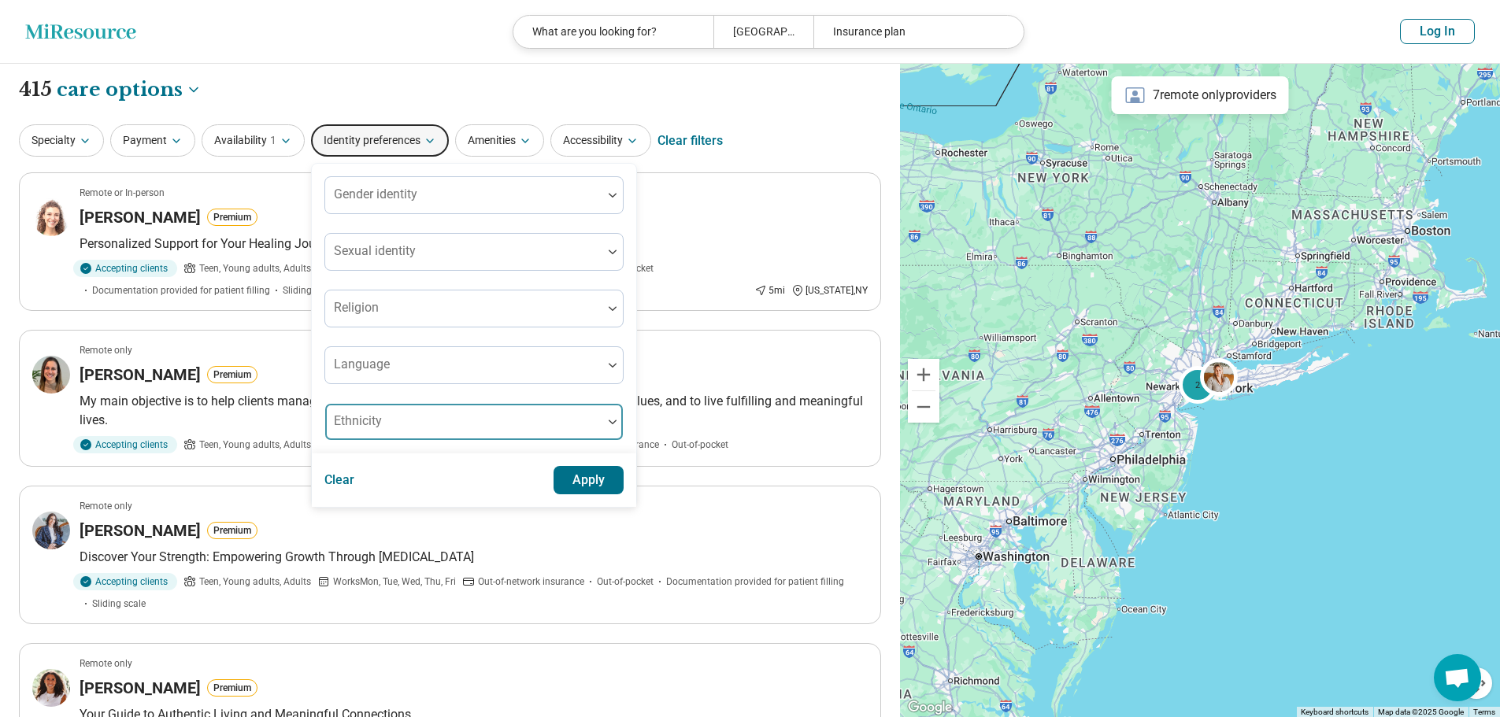
click at [489, 433] on div at bounding box center [463, 428] width 265 height 22
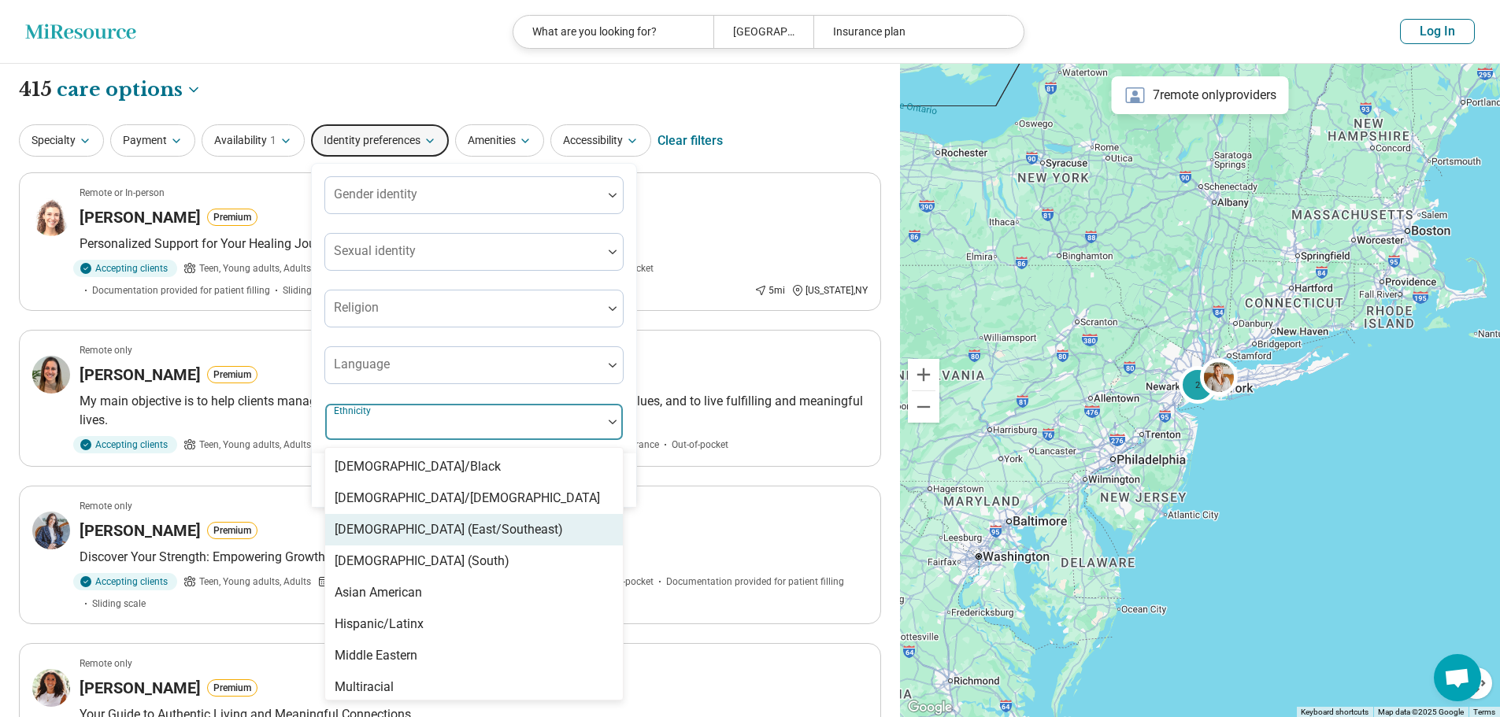
scroll to position [79, 0]
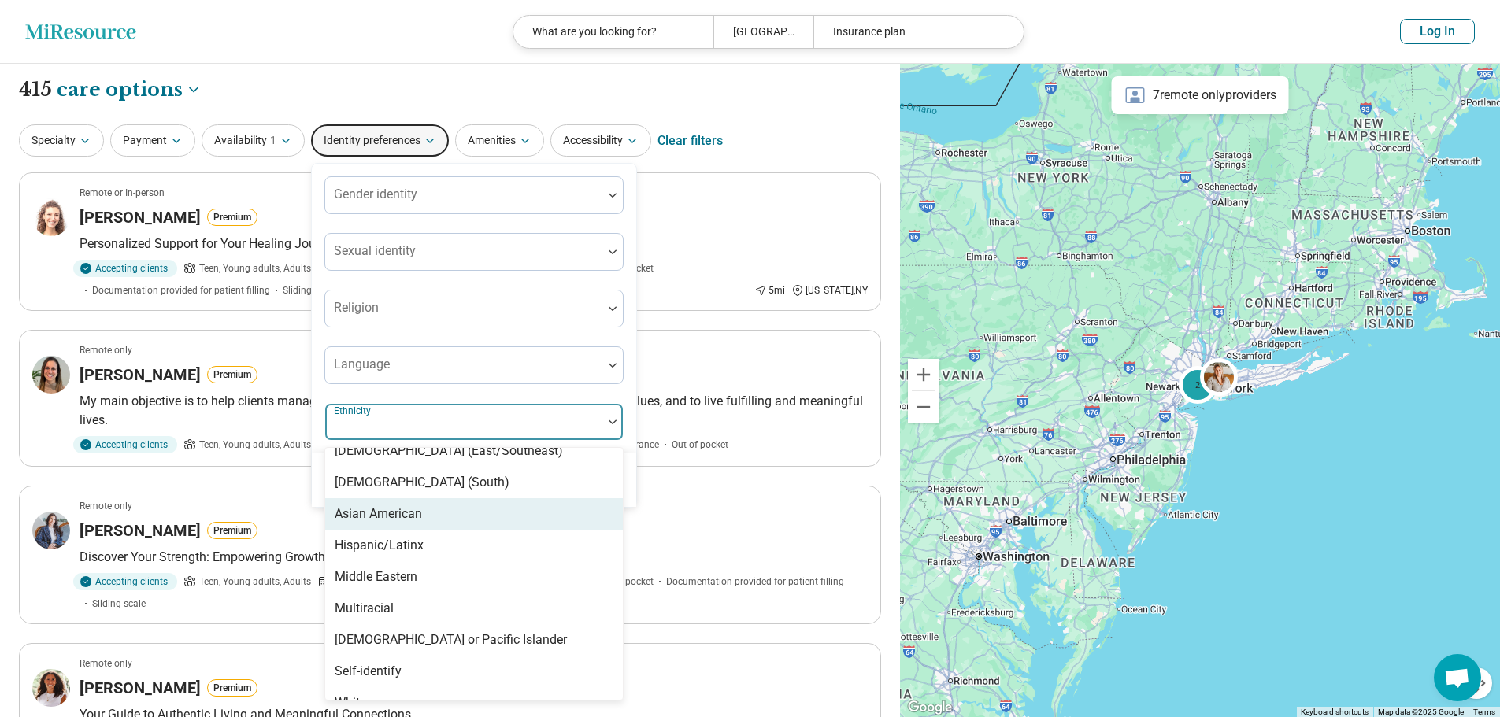
click at [482, 520] on div "Asian American" at bounding box center [474, 513] width 298 height 31
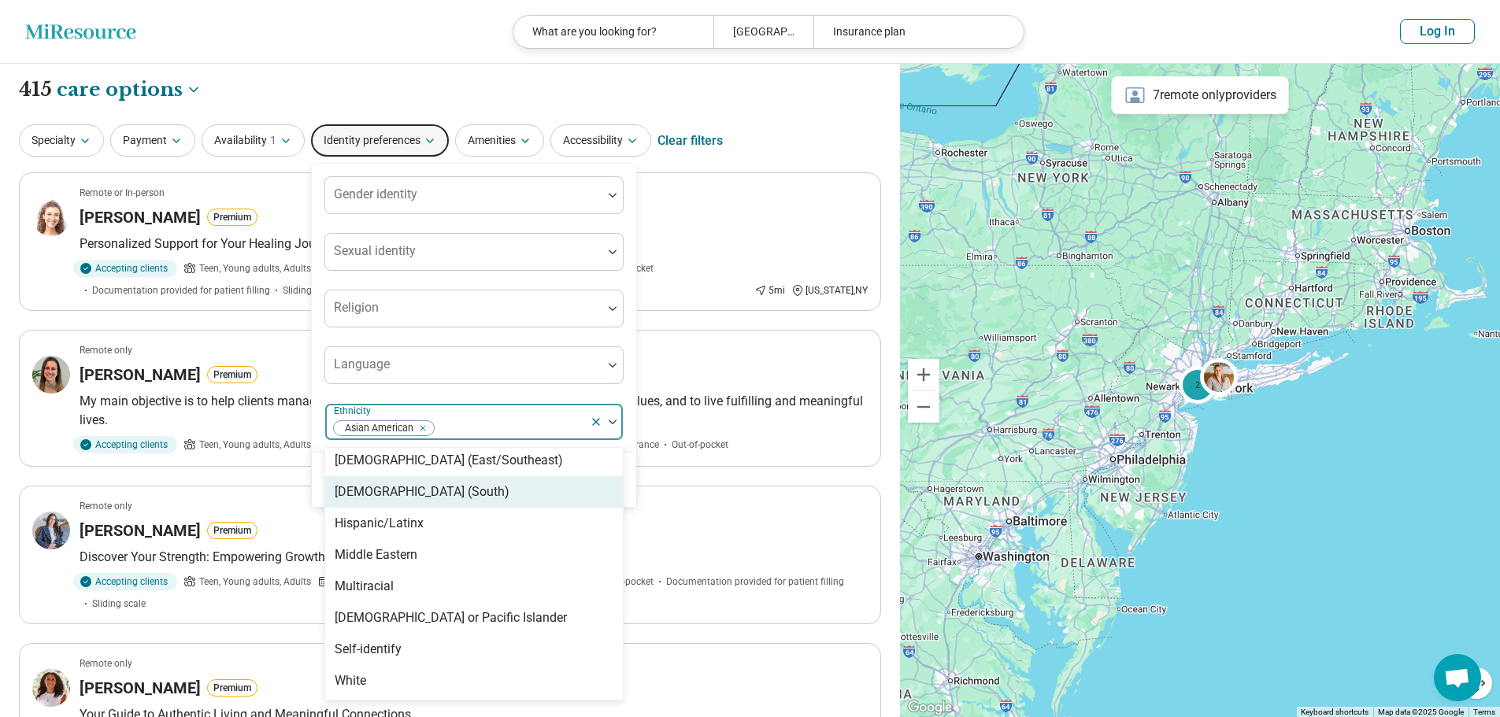
click at [468, 494] on div "Asian (South)" at bounding box center [474, 491] width 298 height 31
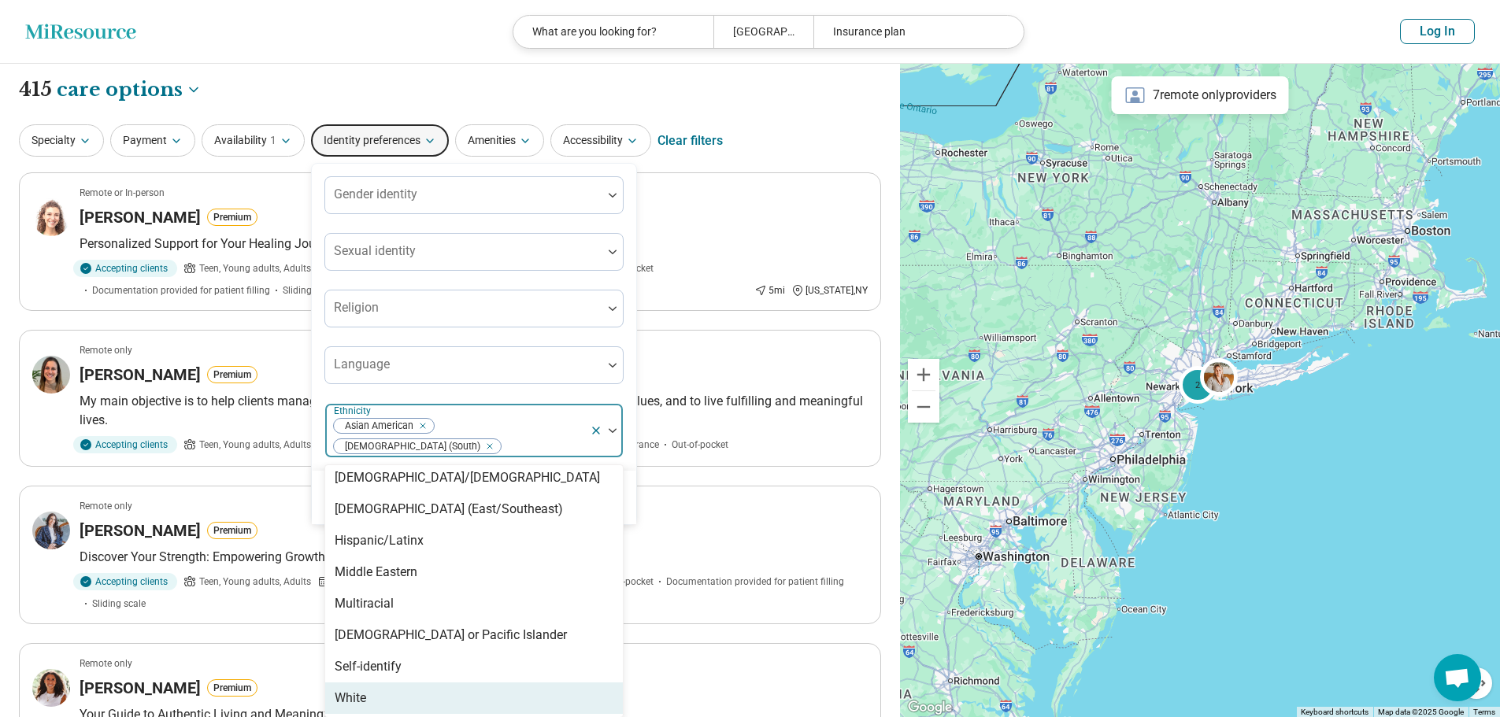
scroll to position [0, 0]
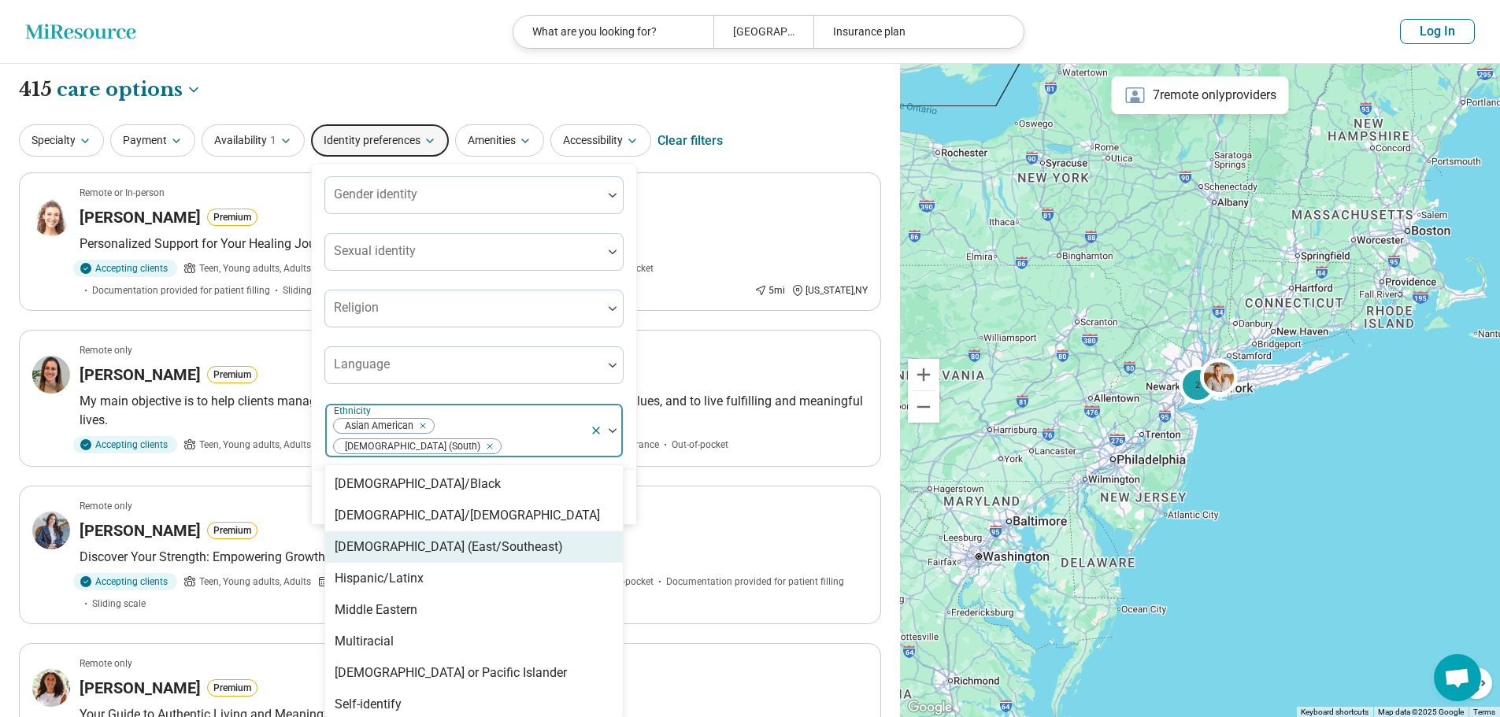
click at [499, 531] on div "Asian (East/Southeast)" at bounding box center [474, 546] width 298 height 31
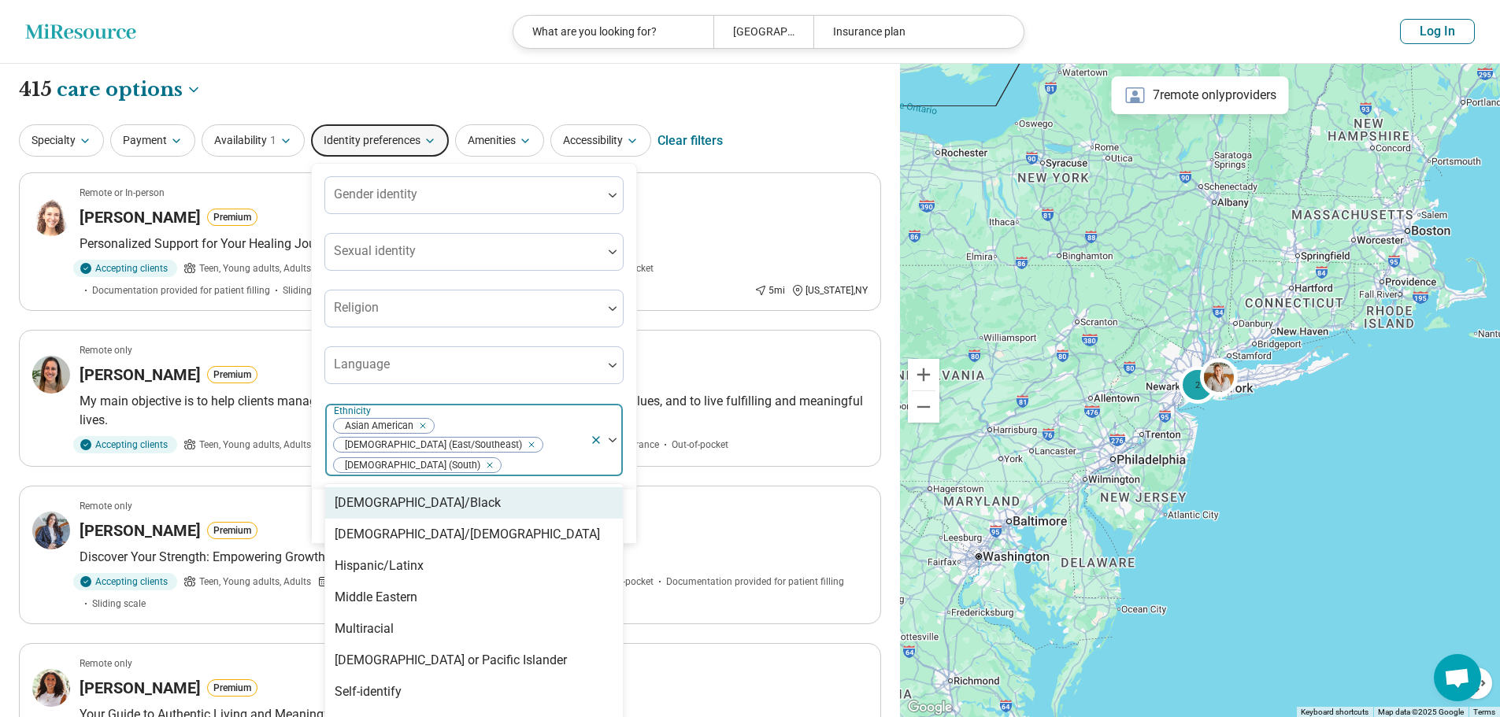
click at [620, 394] on div "Gender identity Sexual identity Religion Language option Asian (East/Southeast)…" at bounding box center [473, 326] width 299 height 301
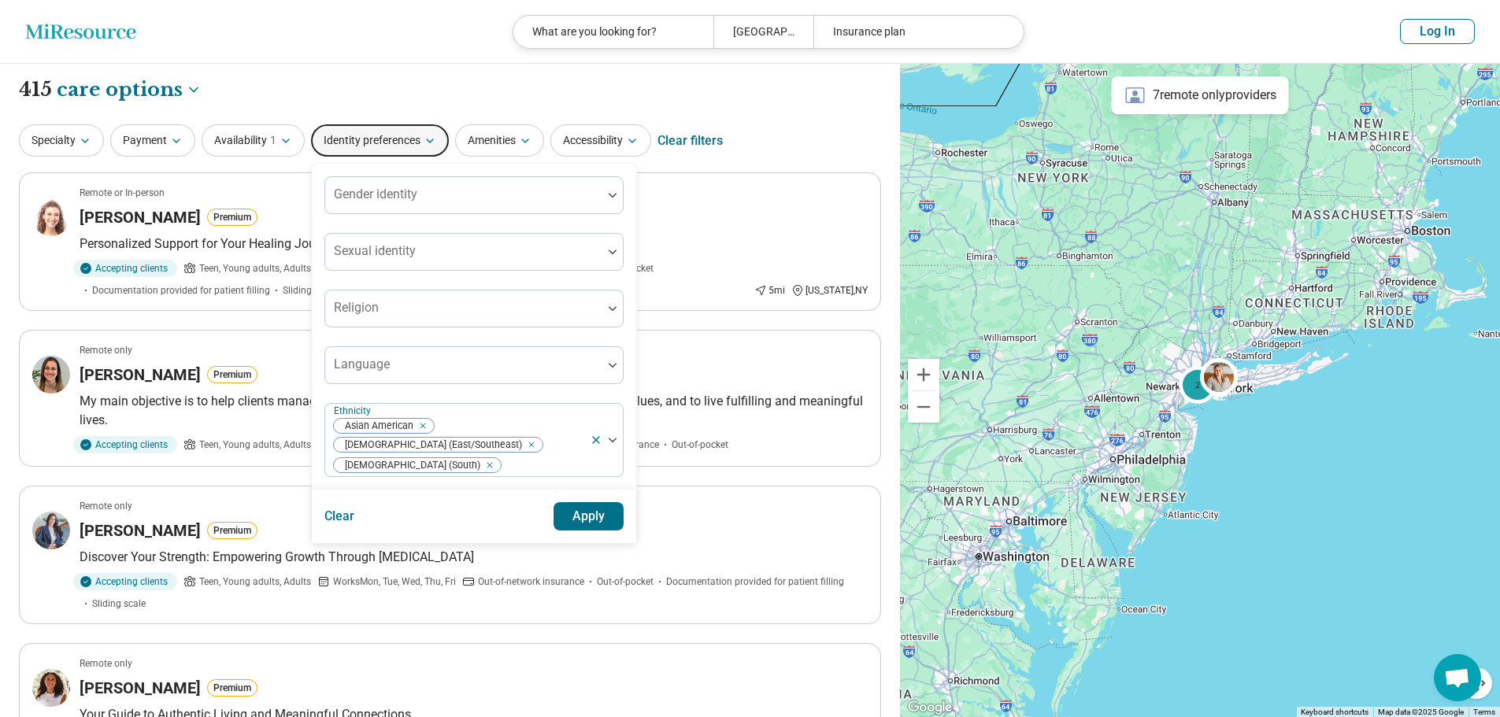
click at [596, 502] on button "Apply" at bounding box center [588, 516] width 71 height 28
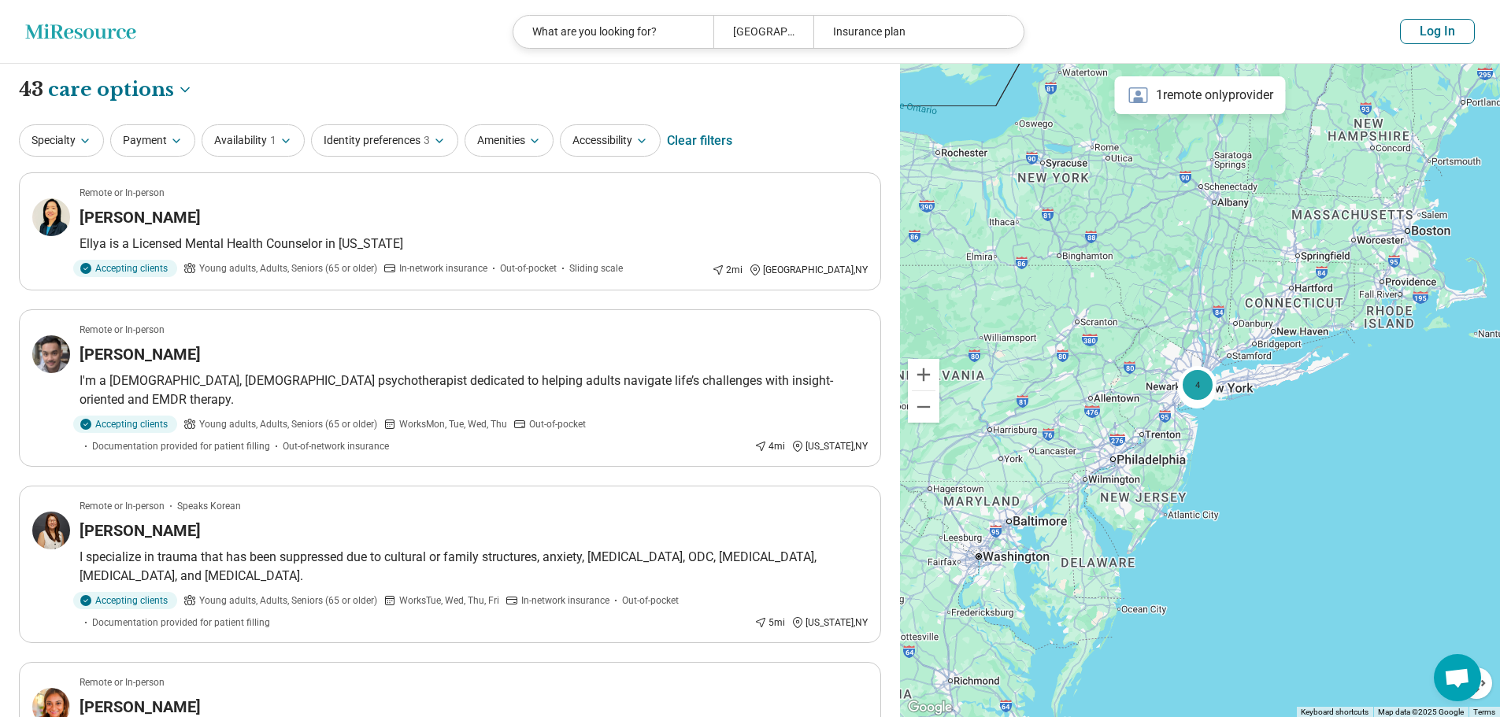
click at [129, 36] on icon at bounding box center [80, 31] width 110 height 15
